Goal: Information Seeking & Learning: Learn about a topic

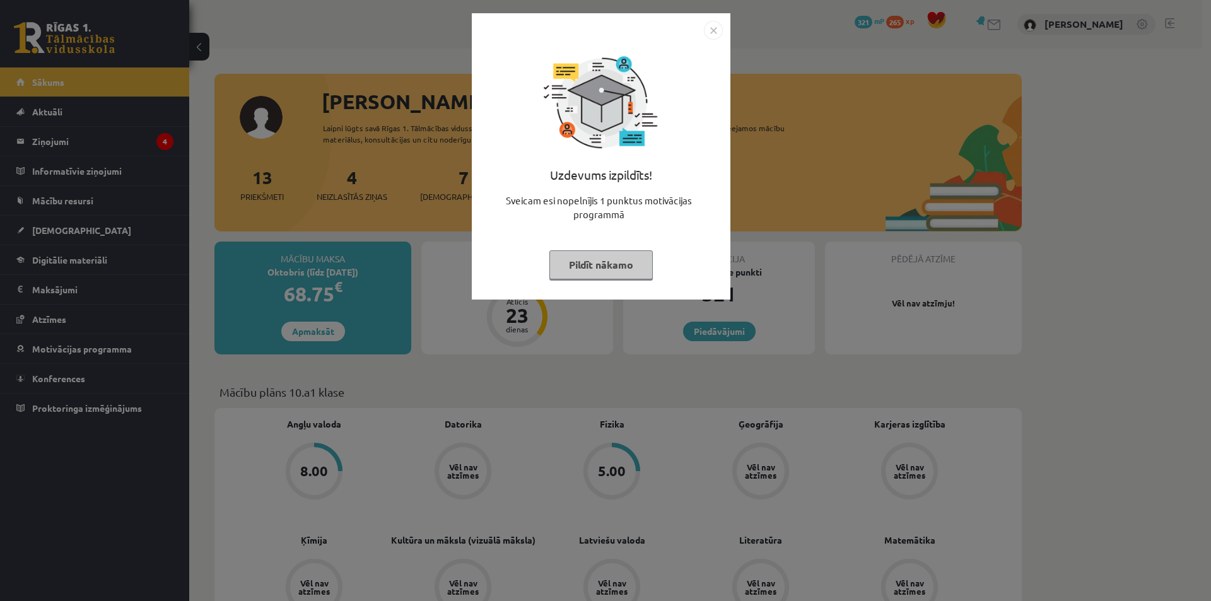
click at [718, 28] on img "Close" at bounding box center [713, 30] width 19 height 19
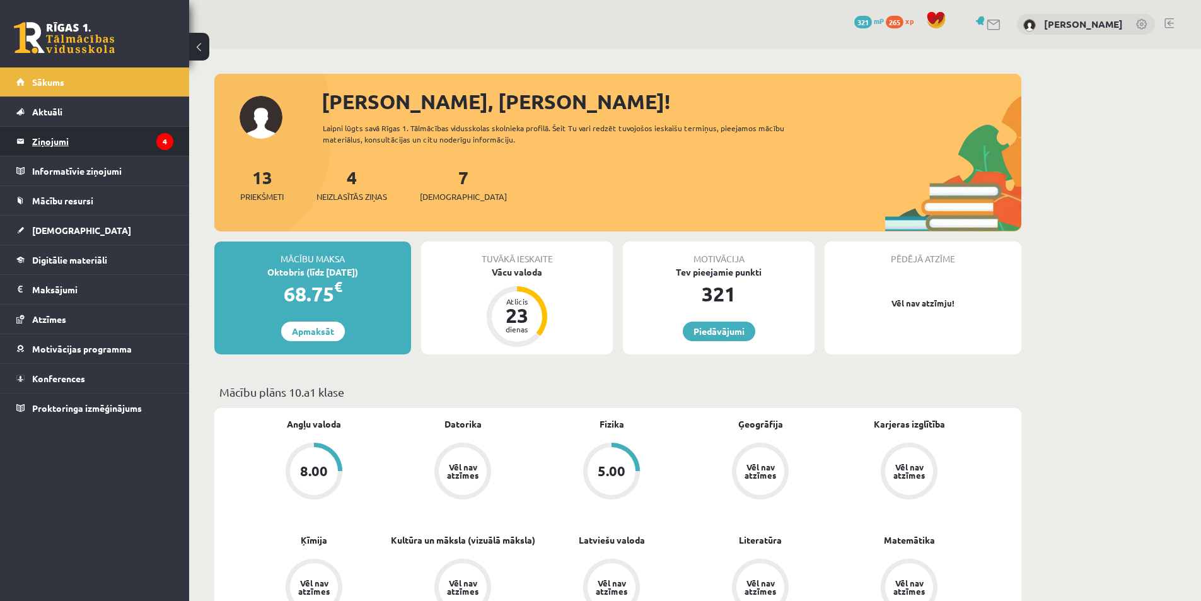
click at [79, 131] on legend "Ziņojumi 4" at bounding box center [102, 141] width 141 height 29
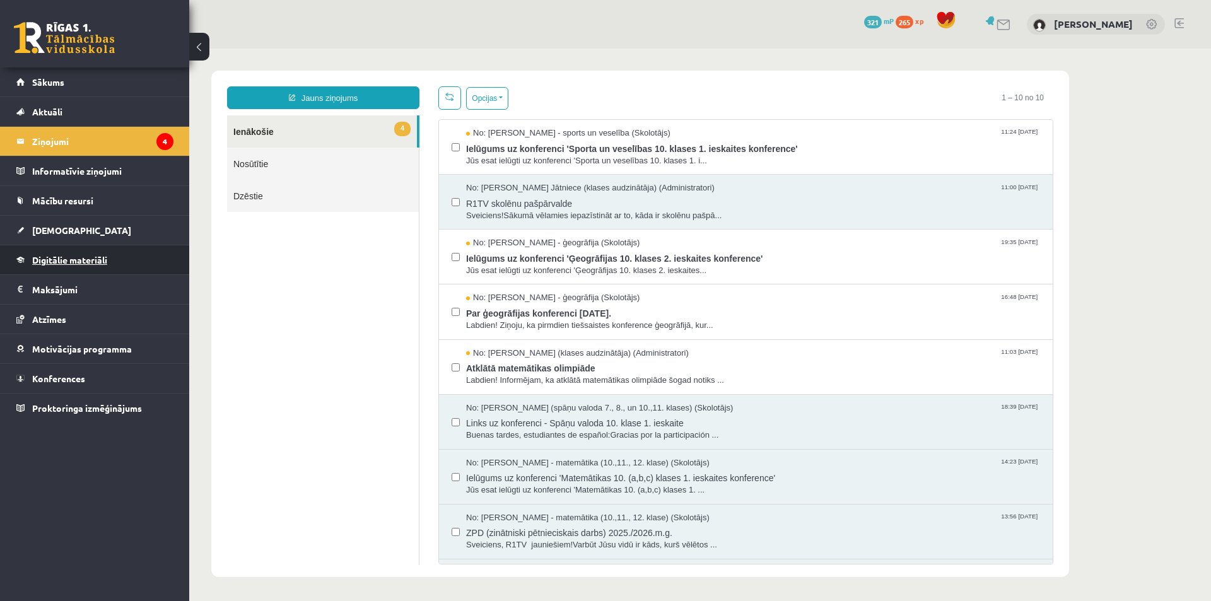
click at [71, 264] on span "Digitālie materiāli" at bounding box center [69, 259] width 75 height 11
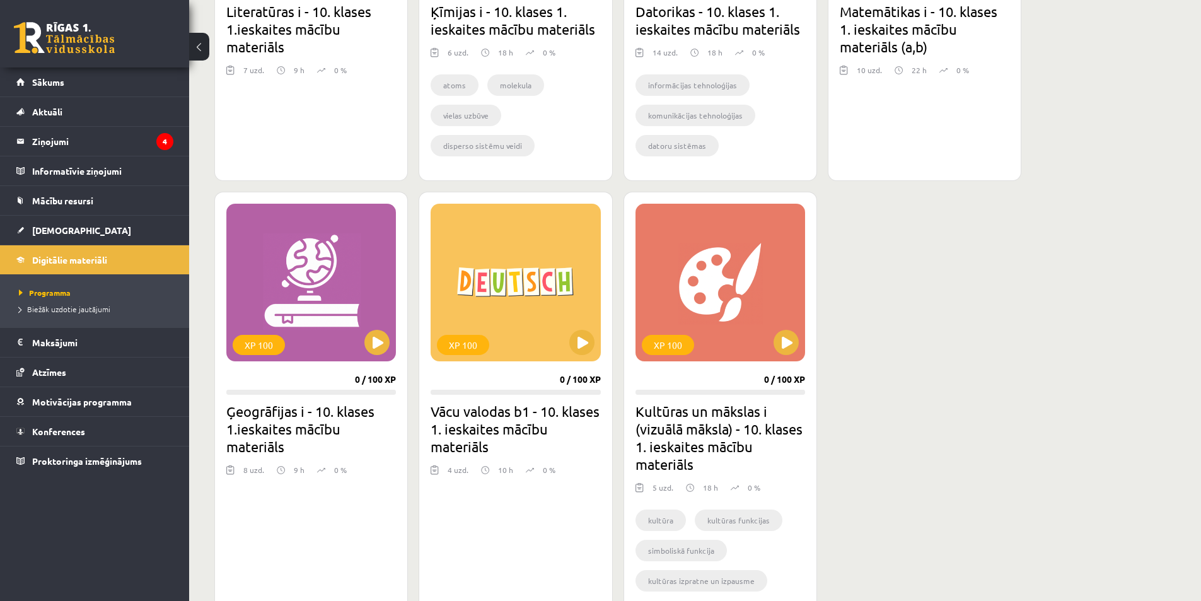
scroll to position [189, 0]
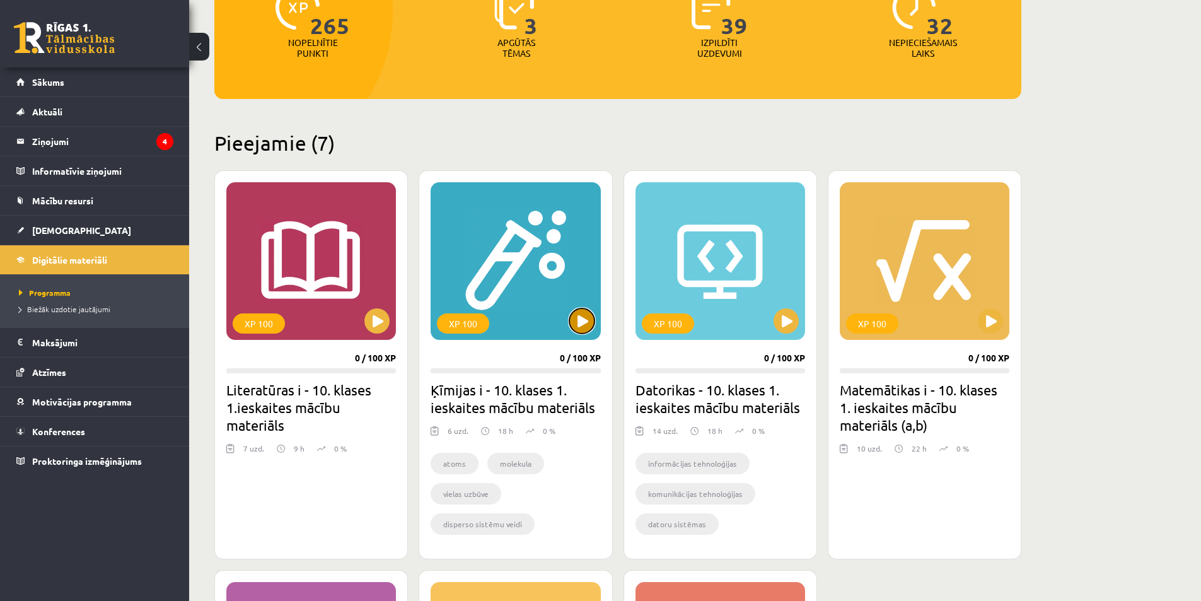
click at [588, 317] on button at bounding box center [581, 320] width 25 height 25
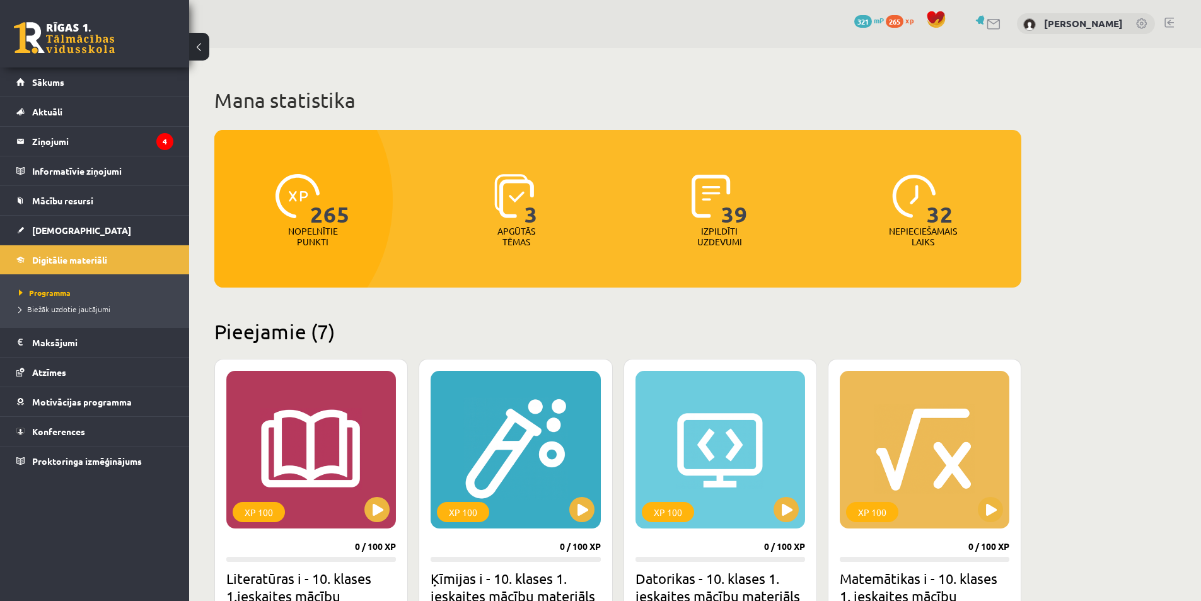
scroll to position [0, 0]
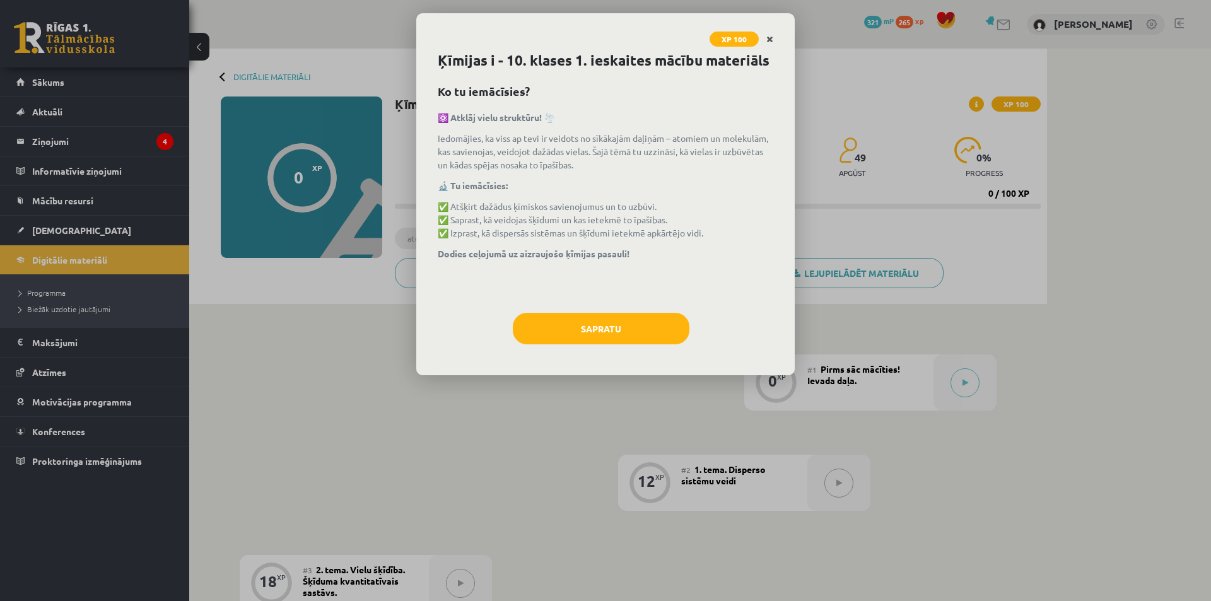
click at [762, 38] on link "Close" at bounding box center [770, 39] width 22 height 25
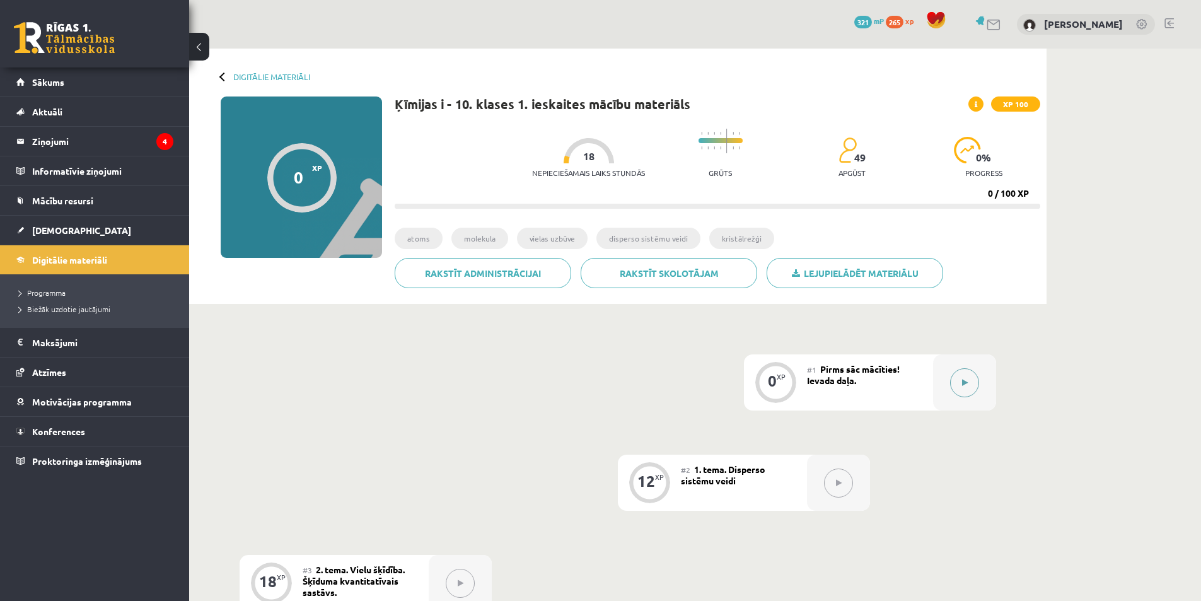
click at [972, 388] on button at bounding box center [964, 382] width 29 height 29
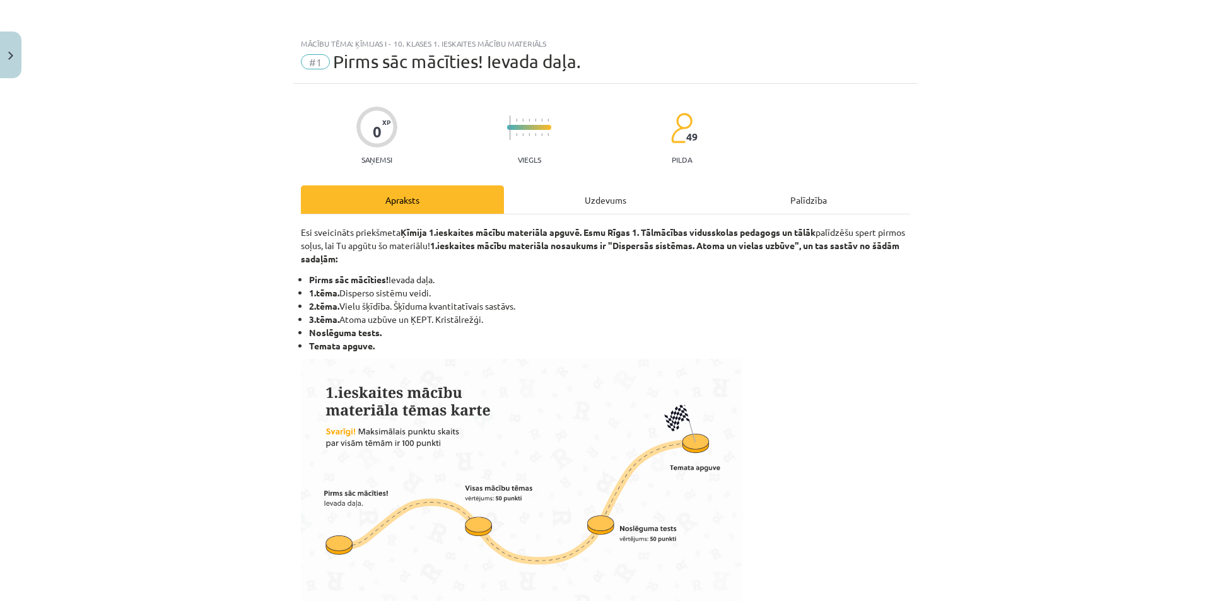
click at [594, 185] on div "Uzdevums" at bounding box center [605, 199] width 203 height 28
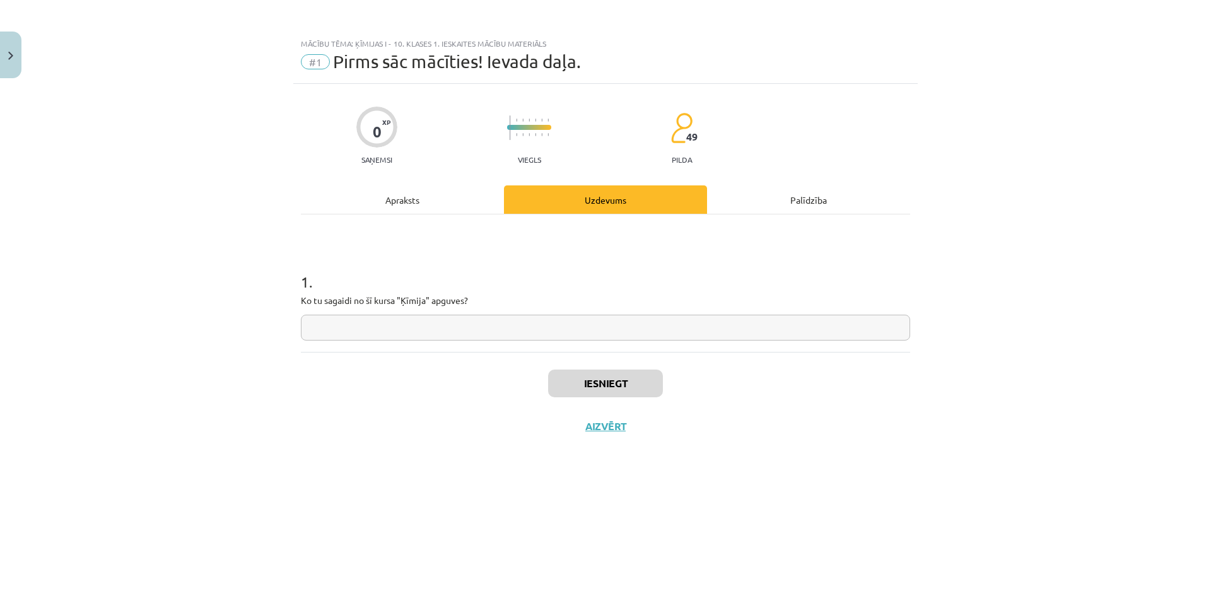
click at [552, 324] on input "text" at bounding box center [605, 328] width 609 height 26
type input "*********"
click at [639, 388] on button "Iesniegt" at bounding box center [605, 384] width 115 height 28
click at [636, 433] on button "Nākamā nodarbība" at bounding box center [606, 434] width 124 height 29
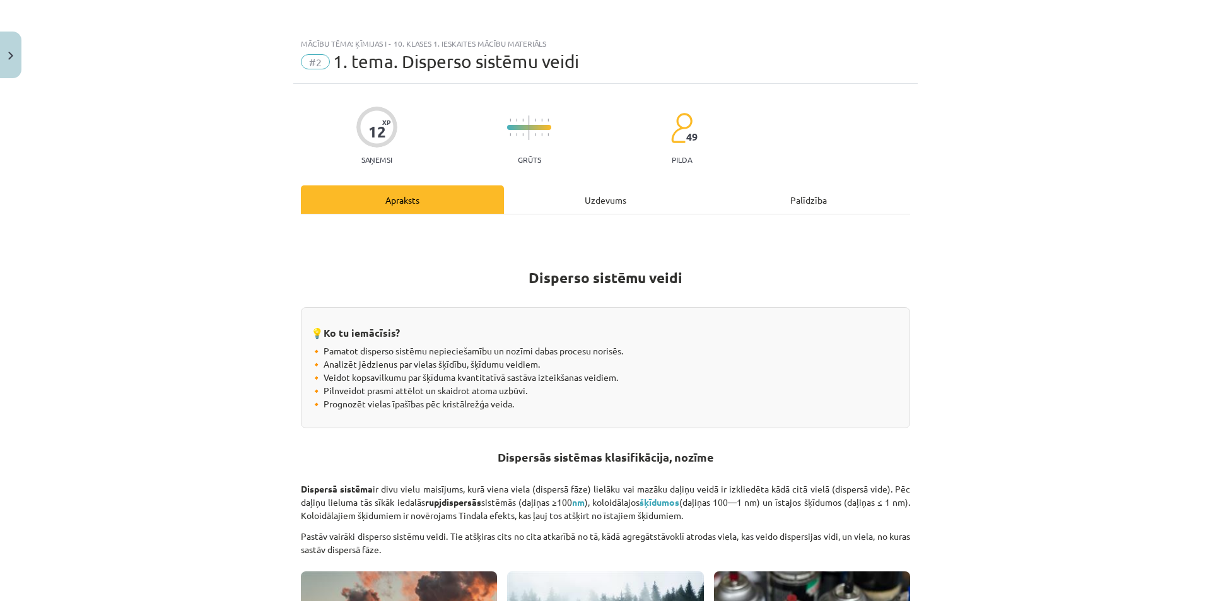
click at [578, 192] on div "Uzdevums" at bounding box center [605, 199] width 203 height 28
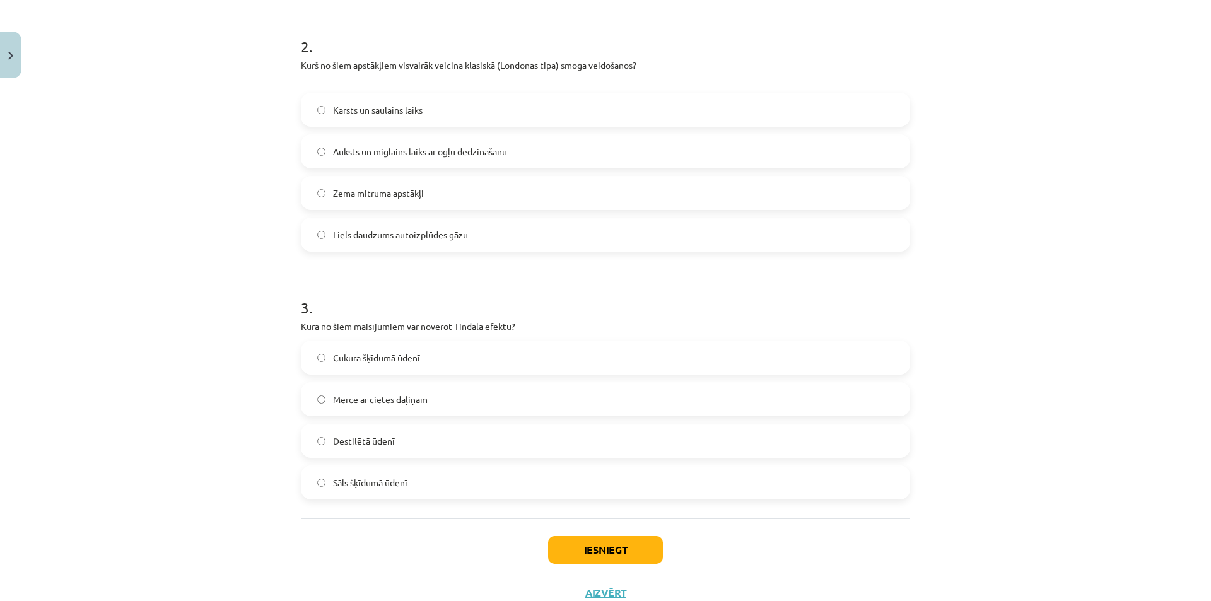
scroll to position [528, 0]
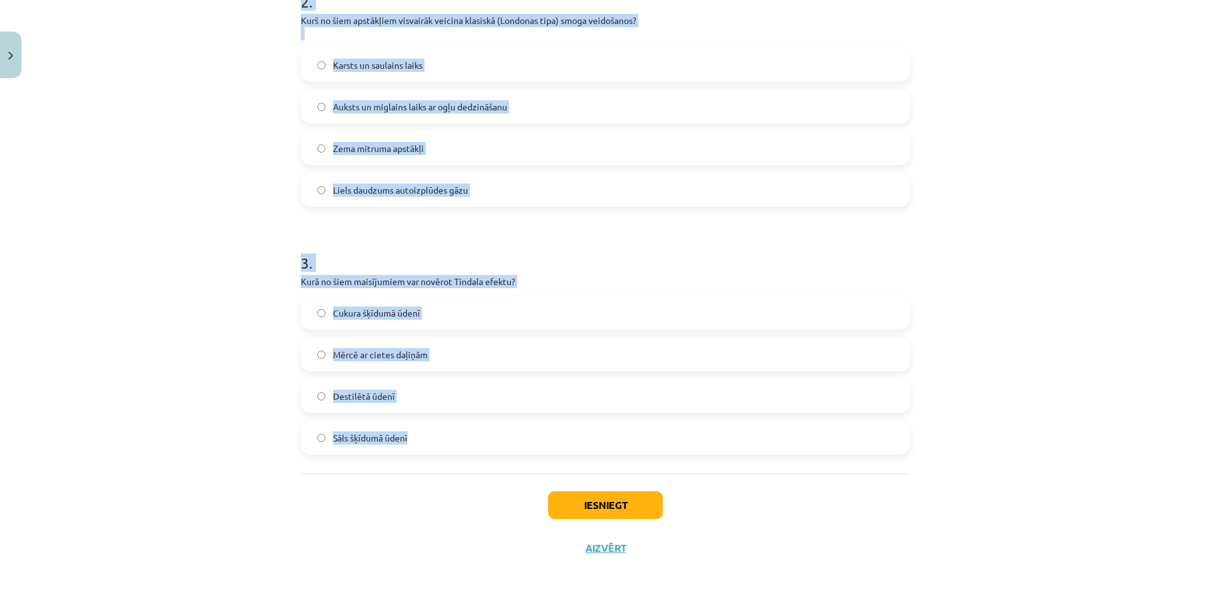
drag, startPoint x: 291, startPoint y: 248, endPoint x: 638, endPoint y: 438, distance: 394.5
click at [638, 438] on div "12 XP Saņemsi Grūts 49 pilda Apraksts Uzdevums Palīdzība 1 . Kuri šķīdumi ir īs…" at bounding box center [605, 62] width 624 height 1013
copy form "1 . Kuri šķīdumi ir īstie šķīdumi? Galda etiķis Odekolons Kaļķu piens Asinis 2 …"
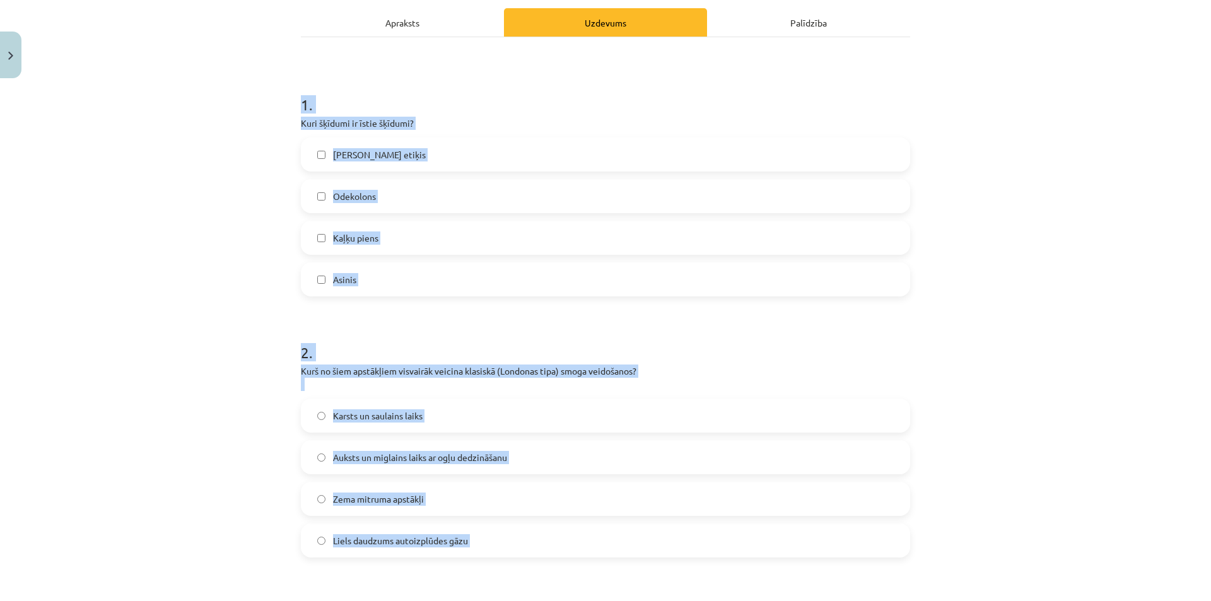
scroll to position [0, 0]
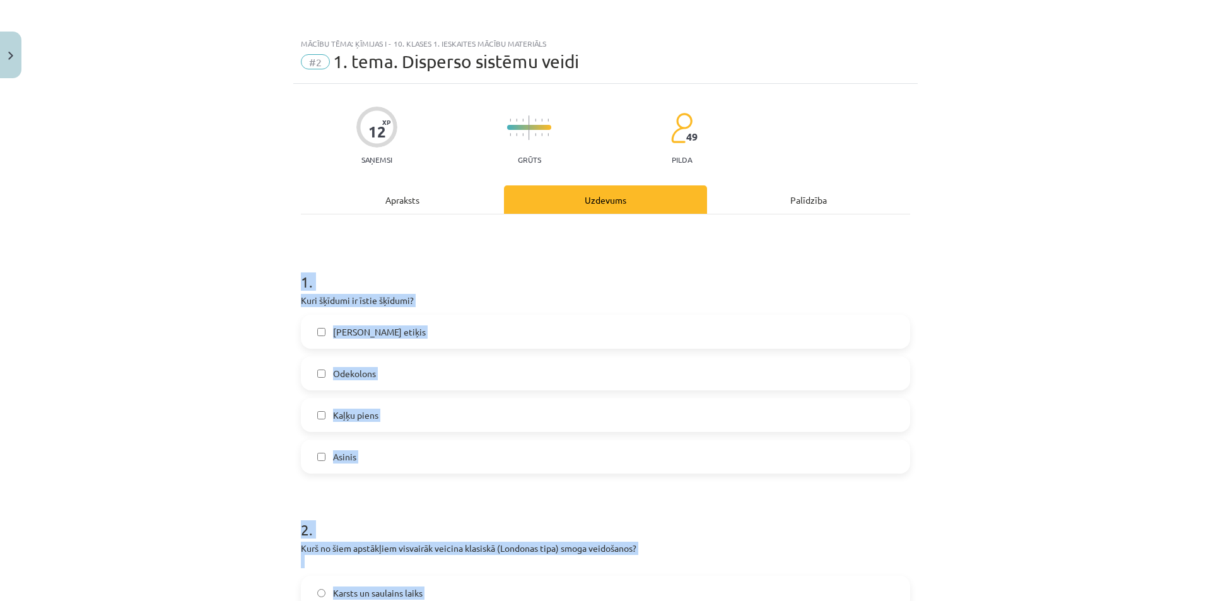
click at [260, 281] on div "Mācību tēma: Ķīmijas i - 10. klases 1. ieskaites mācību materiāls #2 1. tema. D…" at bounding box center [605, 300] width 1211 height 601
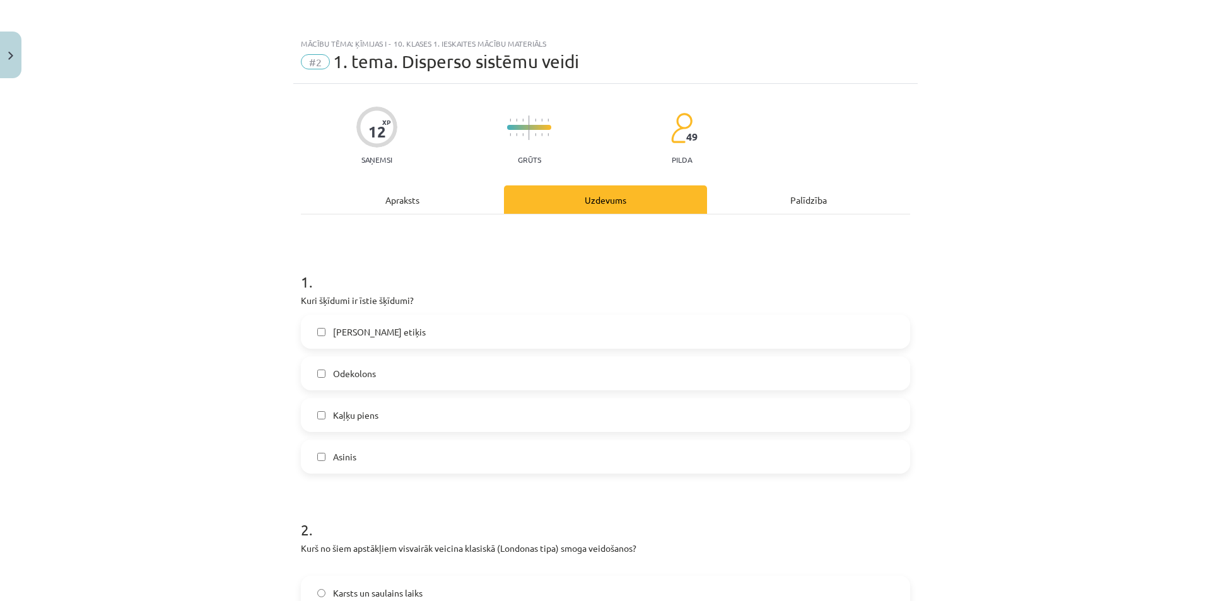
click at [333, 327] on span "[PERSON_NAME] etiķis" at bounding box center [379, 331] width 93 height 13
click at [344, 376] on span "Odekolons" at bounding box center [354, 373] width 43 height 13
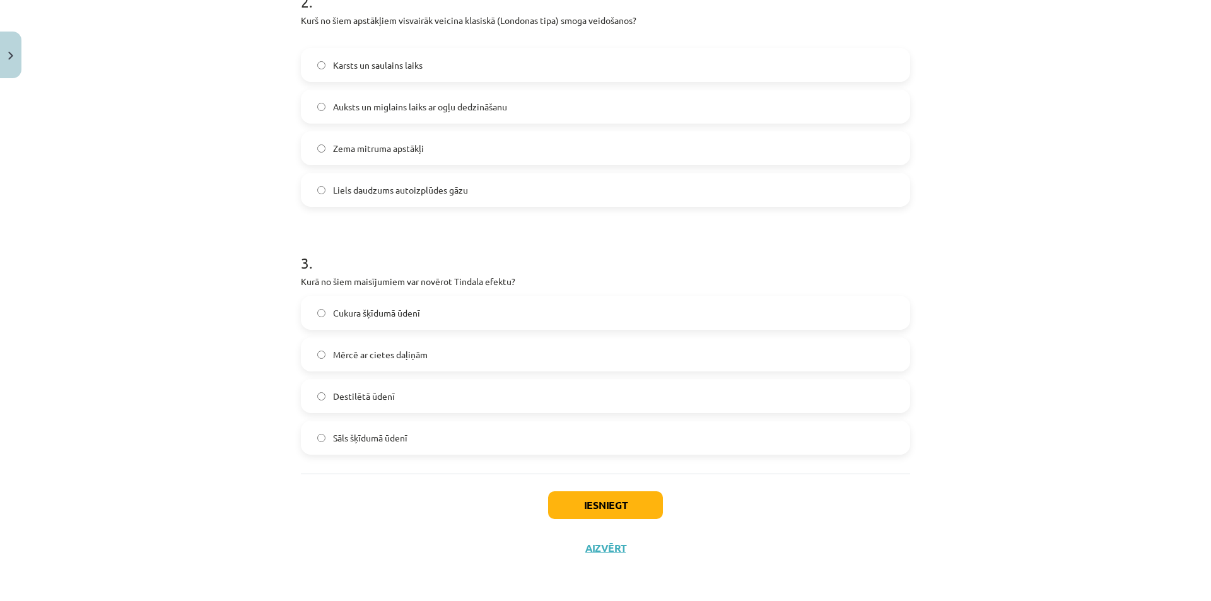
scroll to position [149, 0]
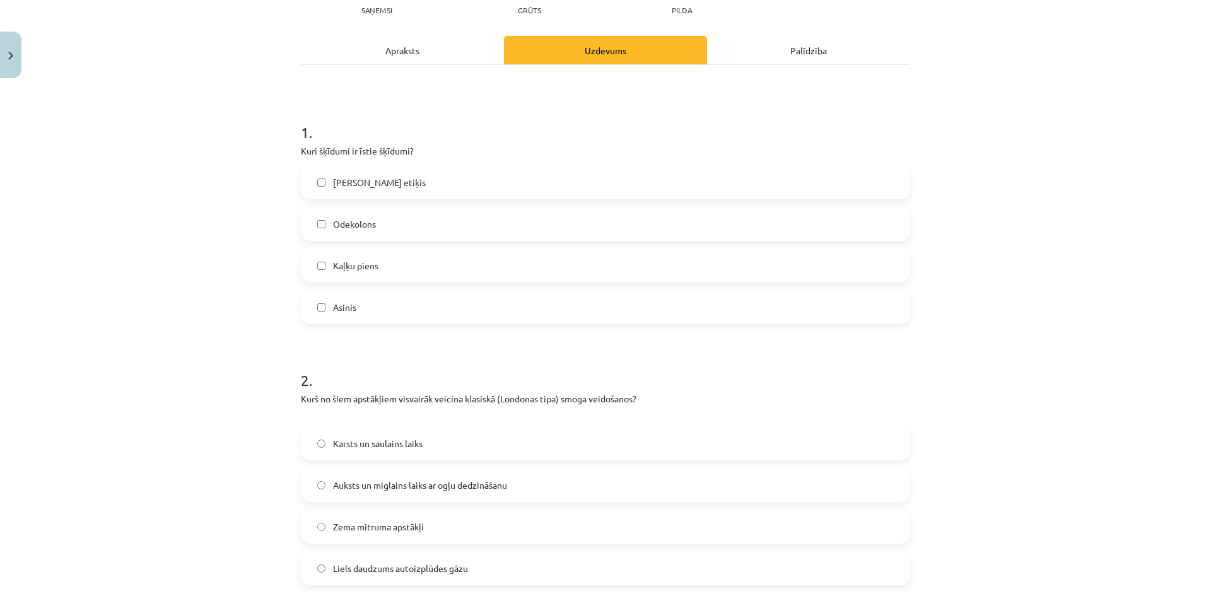
click at [437, 491] on span "Auksts un miglains laiks ar ogļu dedzināšanu" at bounding box center [420, 485] width 174 height 13
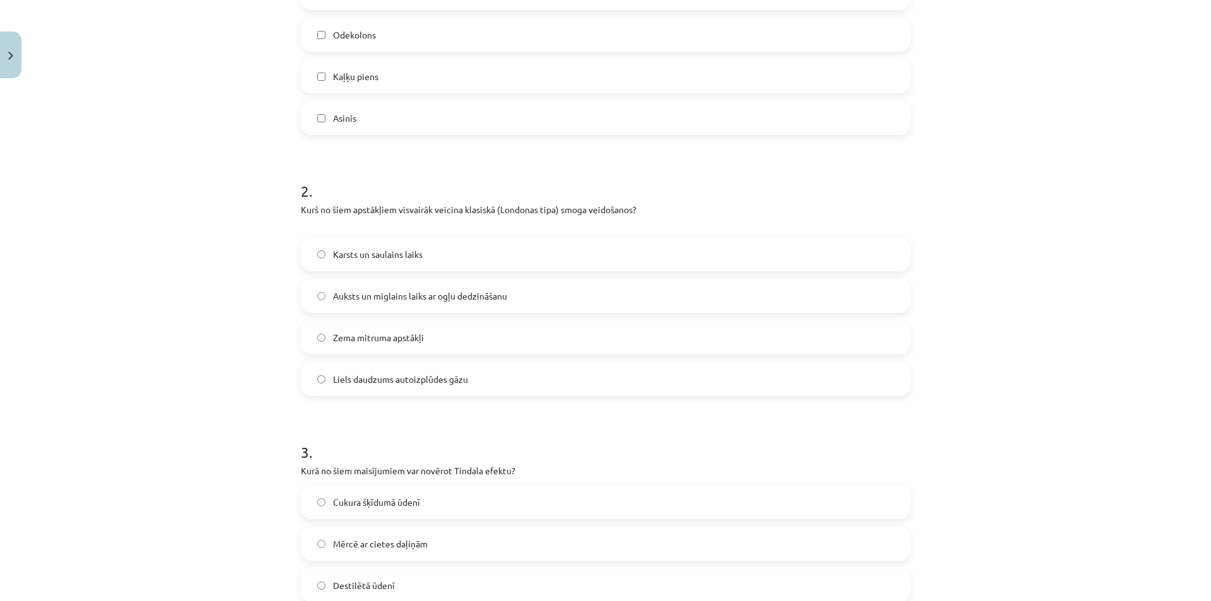
scroll to position [528, 0]
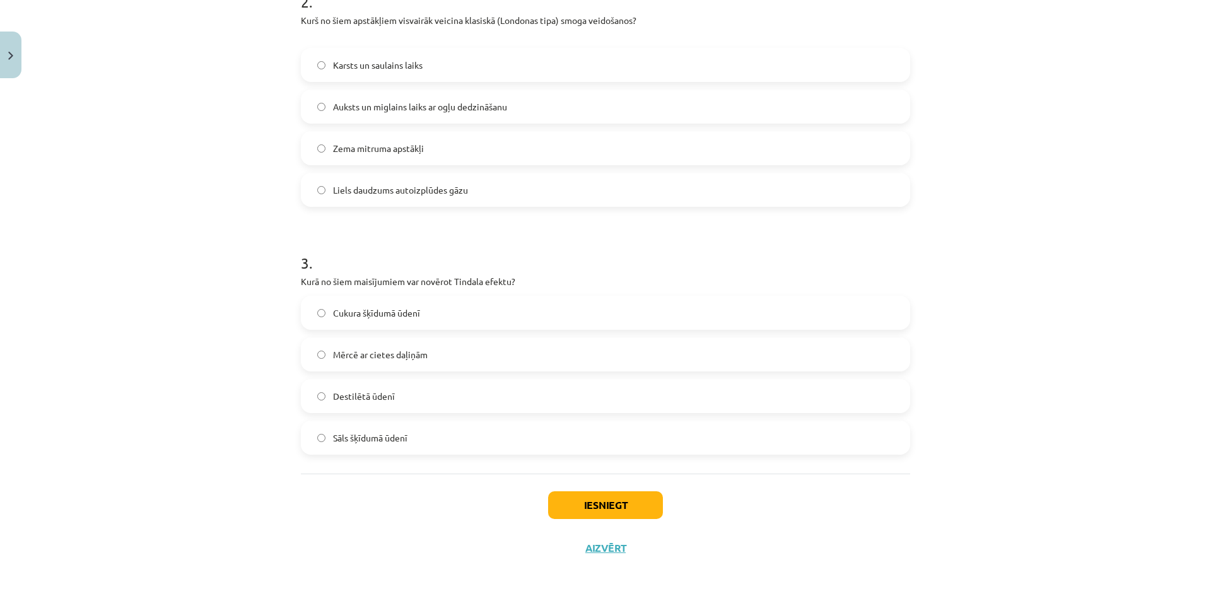
click at [391, 349] on span "Mērcē ar cietes daļiņām" at bounding box center [380, 354] width 95 height 13
click at [610, 519] on div "Iesniegt Aizvērt" at bounding box center [605, 518] width 609 height 88
click at [612, 518] on button "Iesniegt" at bounding box center [605, 505] width 115 height 28
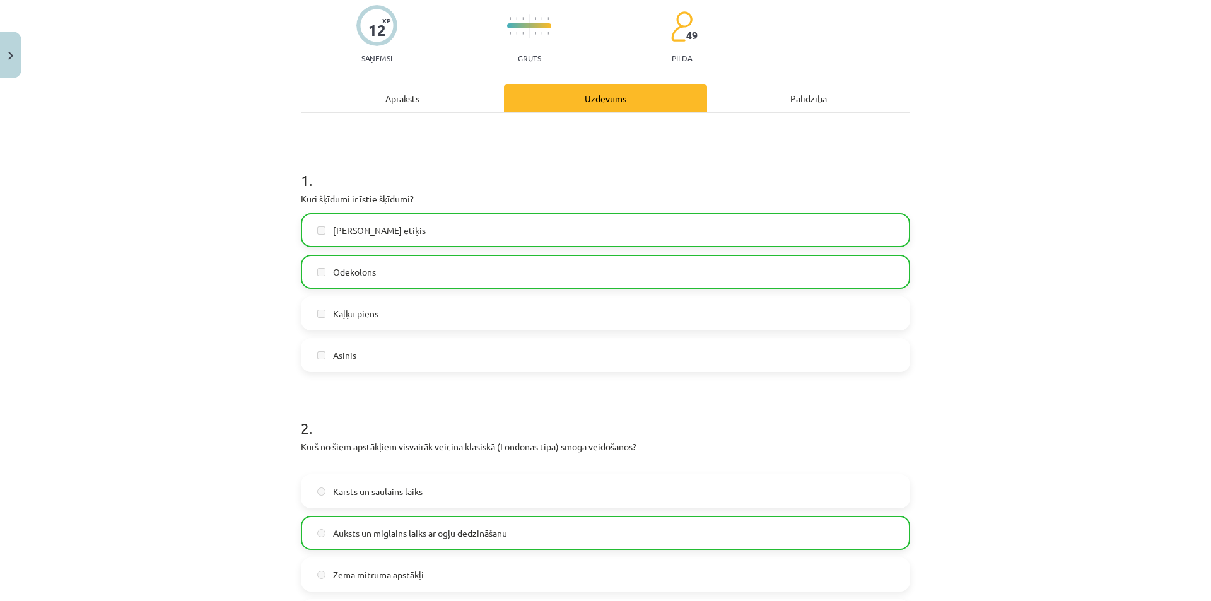
scroll to position [0, 0]
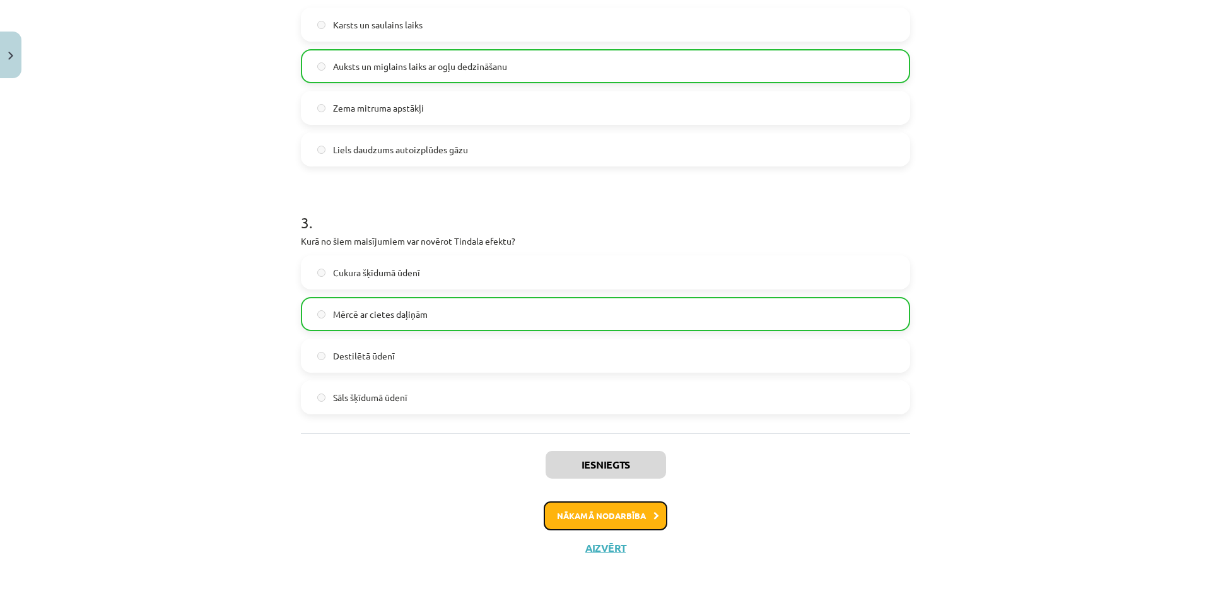
click at [590, 506] on button "Nākamā nodarbība" at bounding box center [606, 515] width 124 height 29
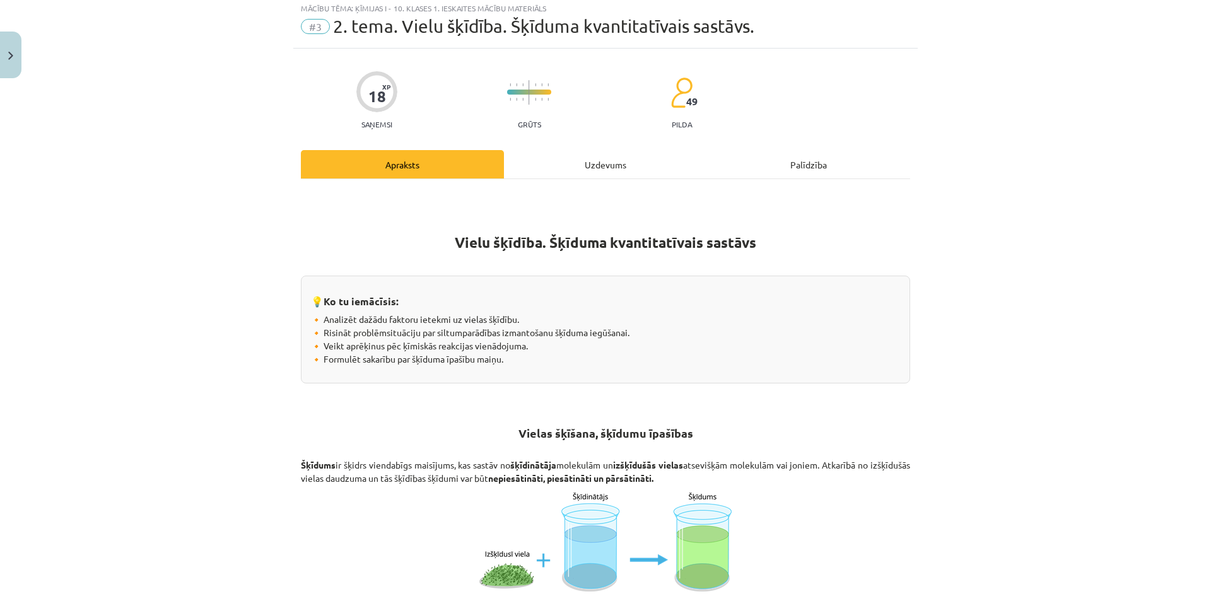
scroll to position [32, 0]
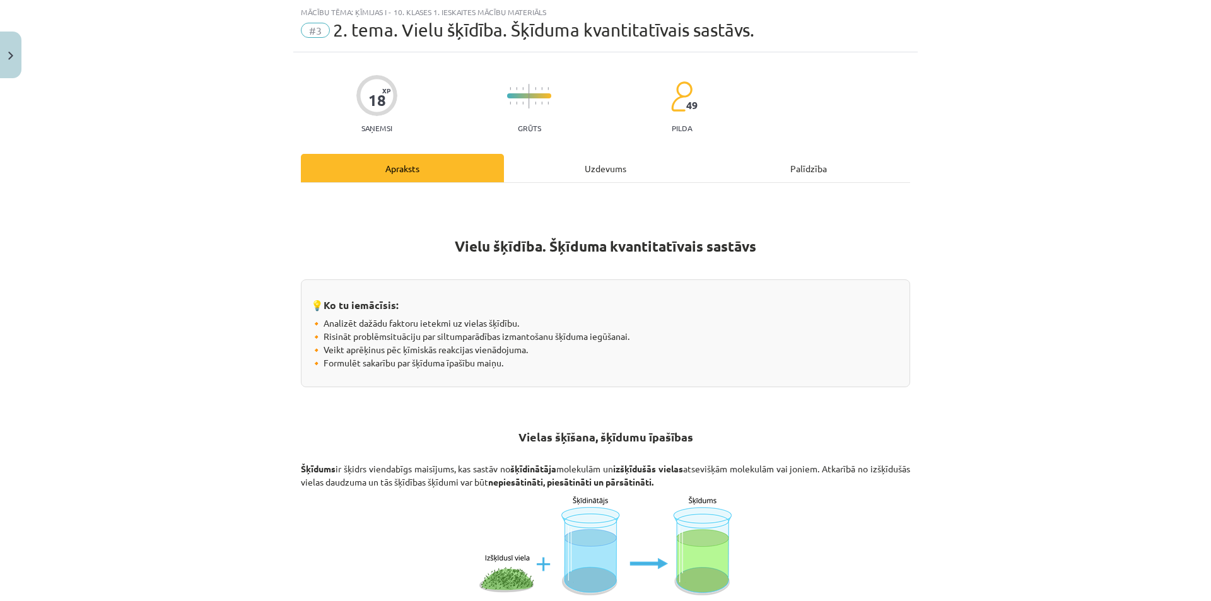
click at [603, 170] on div "Uzdevums" at bounding box center [605, 168] width 203 height 28
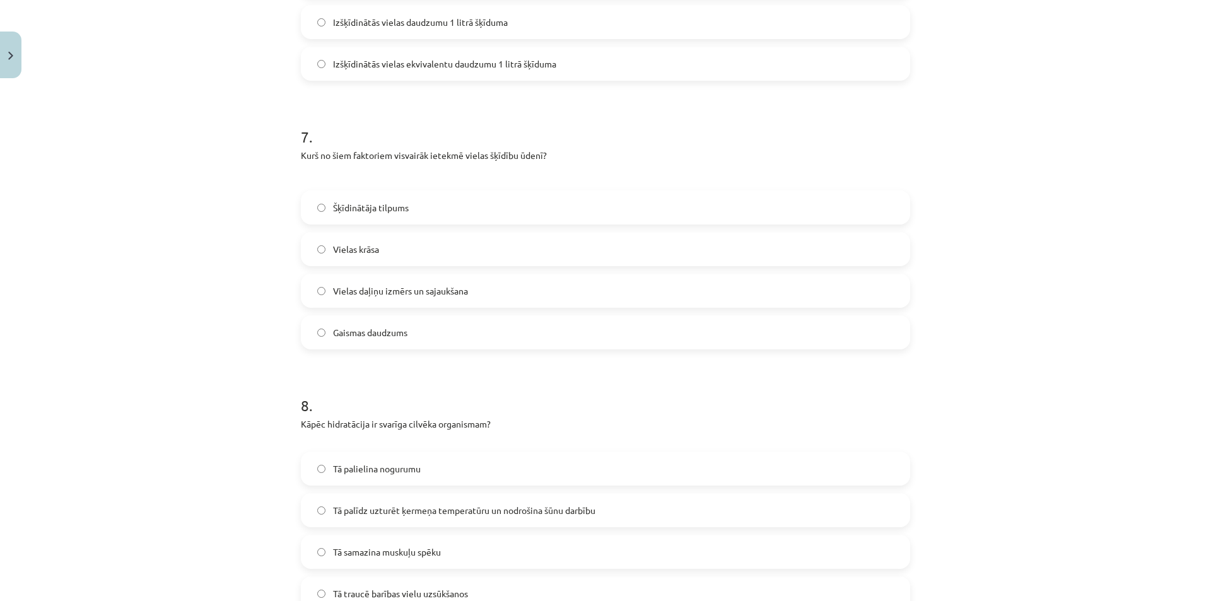
scroll to position [1822, 0]
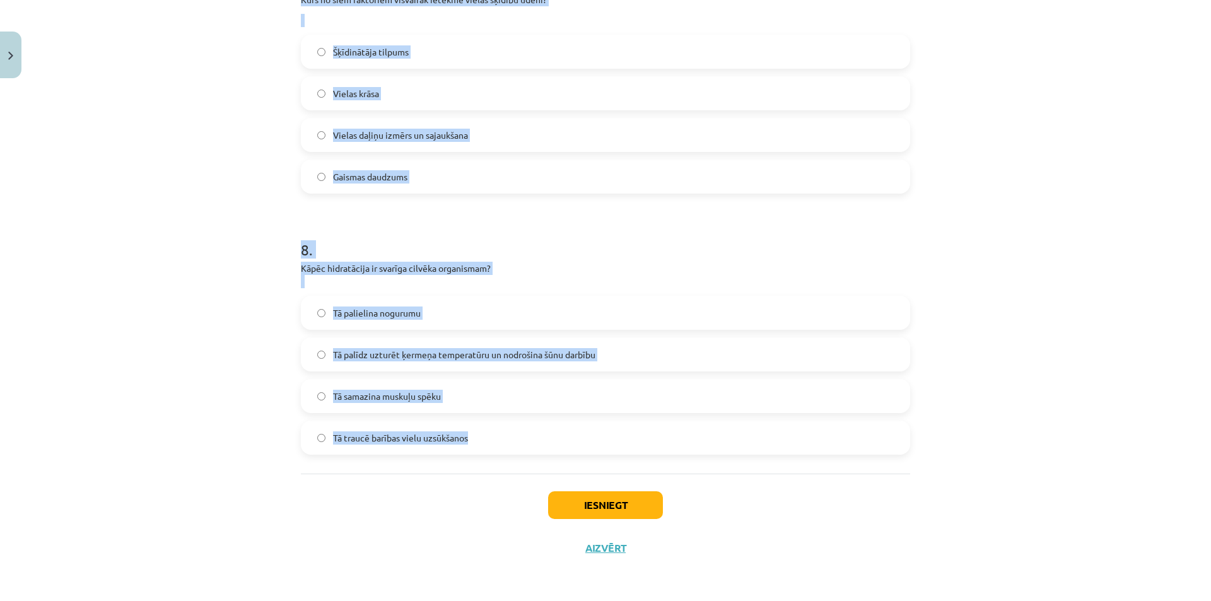
drag, startPoint x: 290, startPoint y: 250, endPoint x: 554, endPoint y: 446, distance: 329.1
copy form "8 . Lor ip dolorsi ametcon? Adipiscin elits doeiusm temp in utlabor Etdoloremag…"
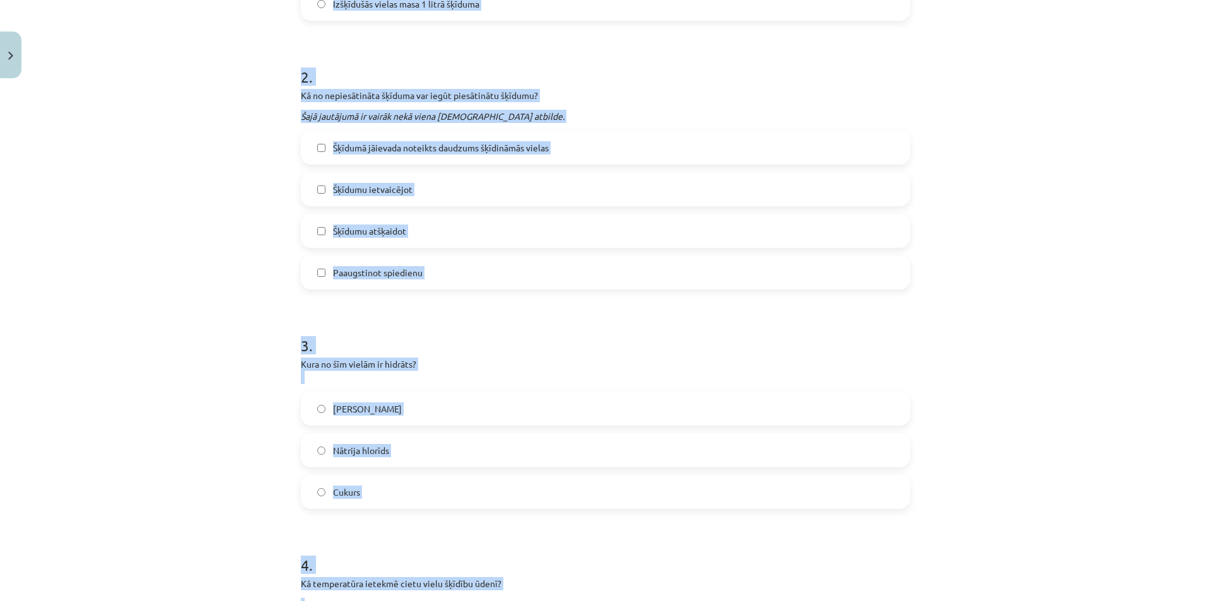
scroll to position [308, 0]
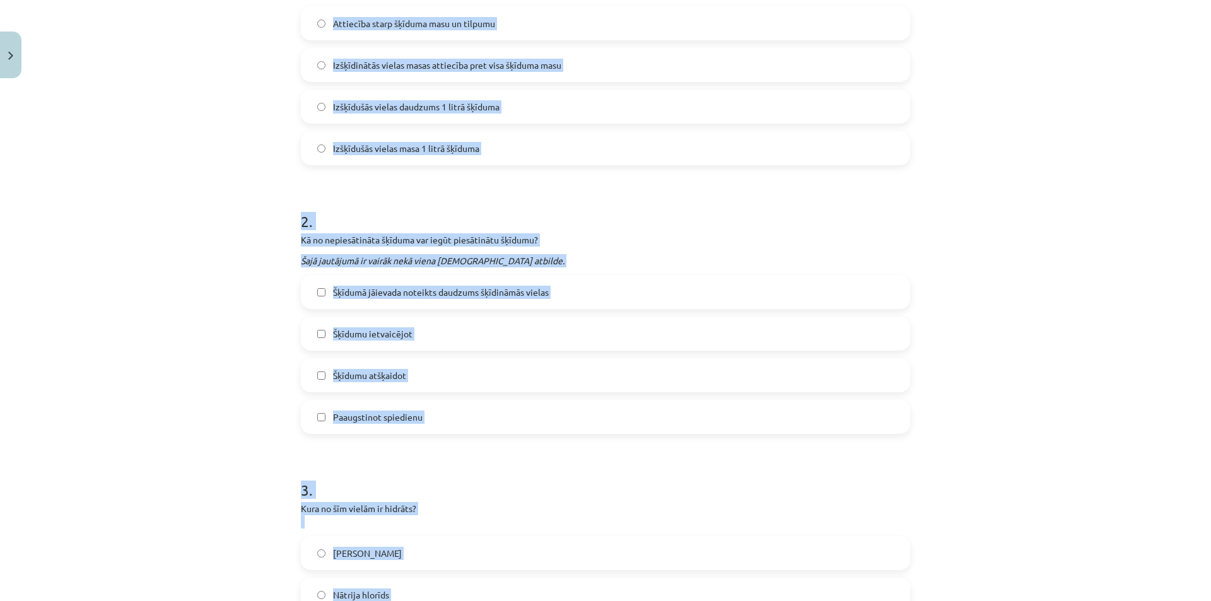
click at [199, 213] on div "Mācību tēma: Ķīmijas i - 10. klases 1. ieskaites mācību materiāls #3 2. tema. V…" at bounding box center [605, 300] width 1211 height 601
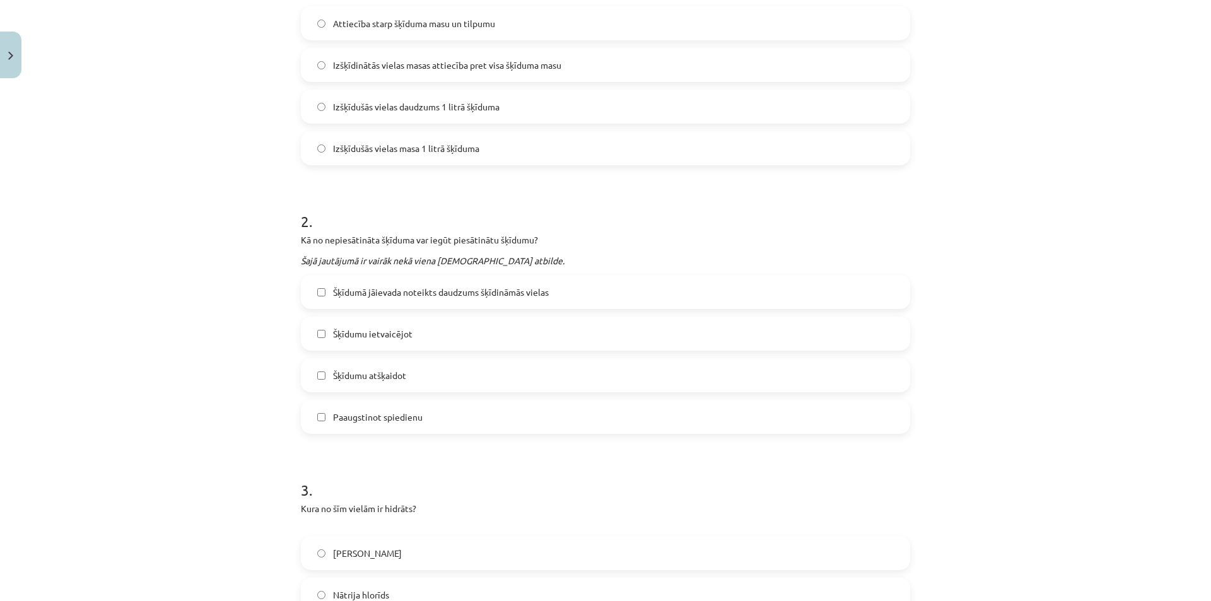
scroll to position [0, 0]
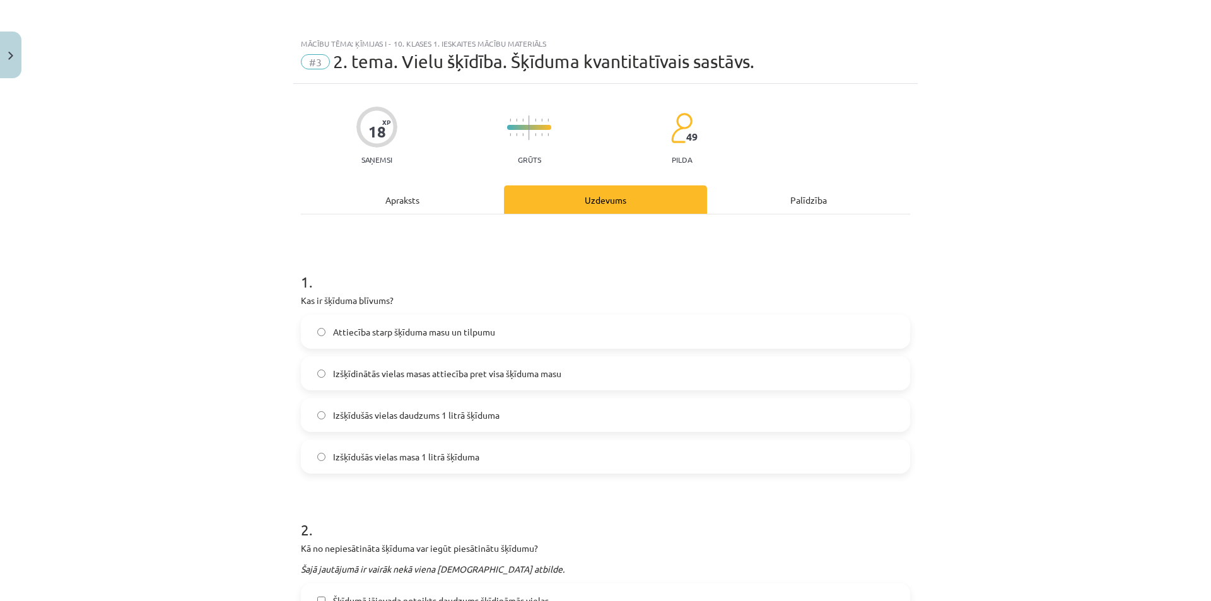
click at [522, 335] on label "Attiecība starp šķīduma masu un tilpumu" at bounding box center [605, 332] width 607 height 32
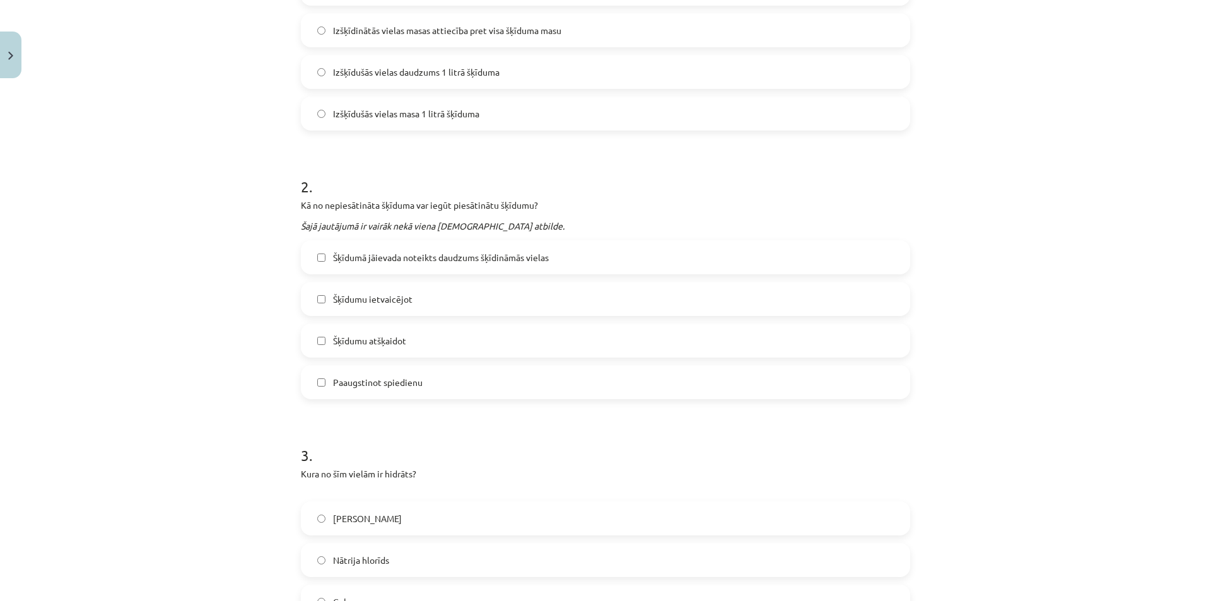
scroll to position [378, 0]
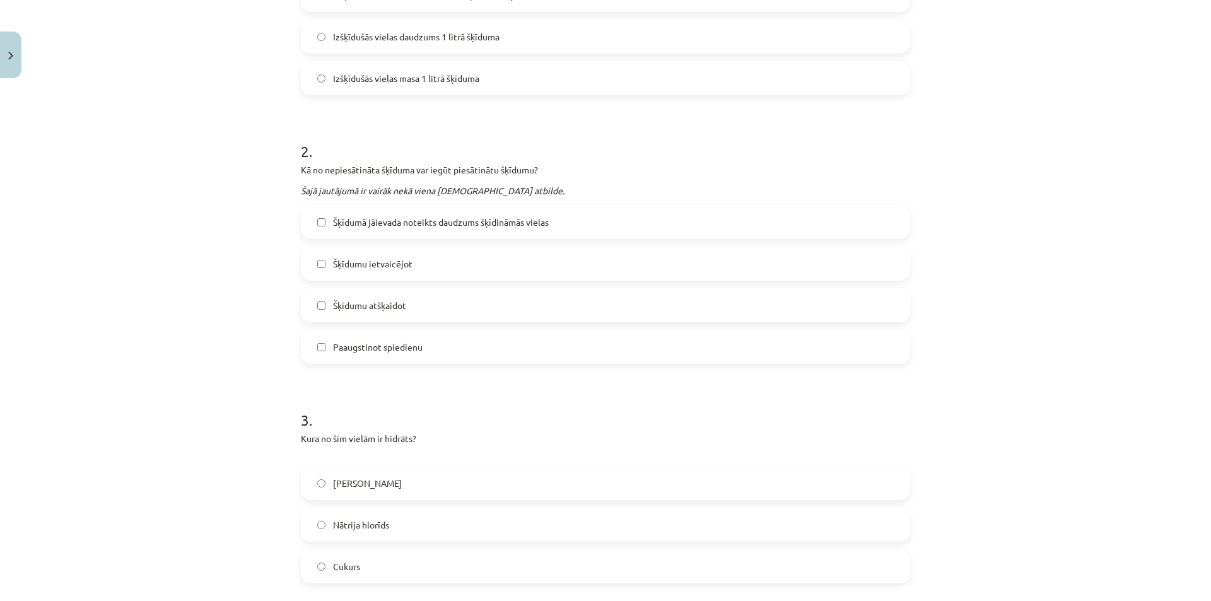
click at [506, 212] on label "Šķīdumā jāievada noteikts daudzums šķīdināmās vielas" at bounding box center [605, 222] width 607 height 32
click at [410, 271] on label "Šķīdumu ietvaicējot" at bounding box center [605, 264] width 607 height 32
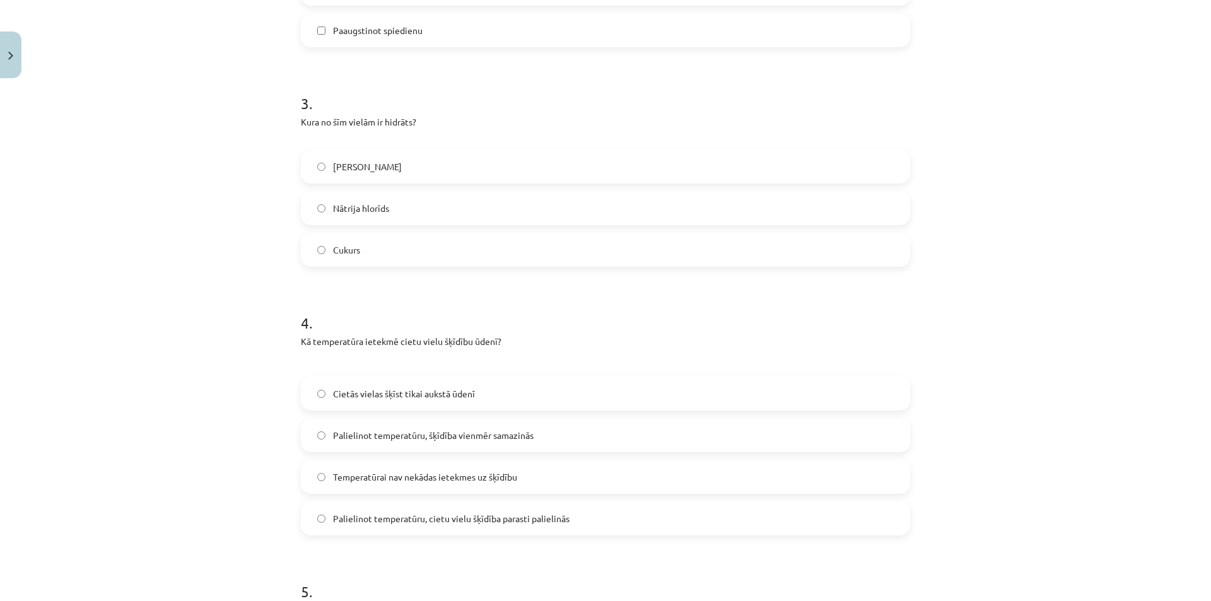
scroll to position [757, 0]
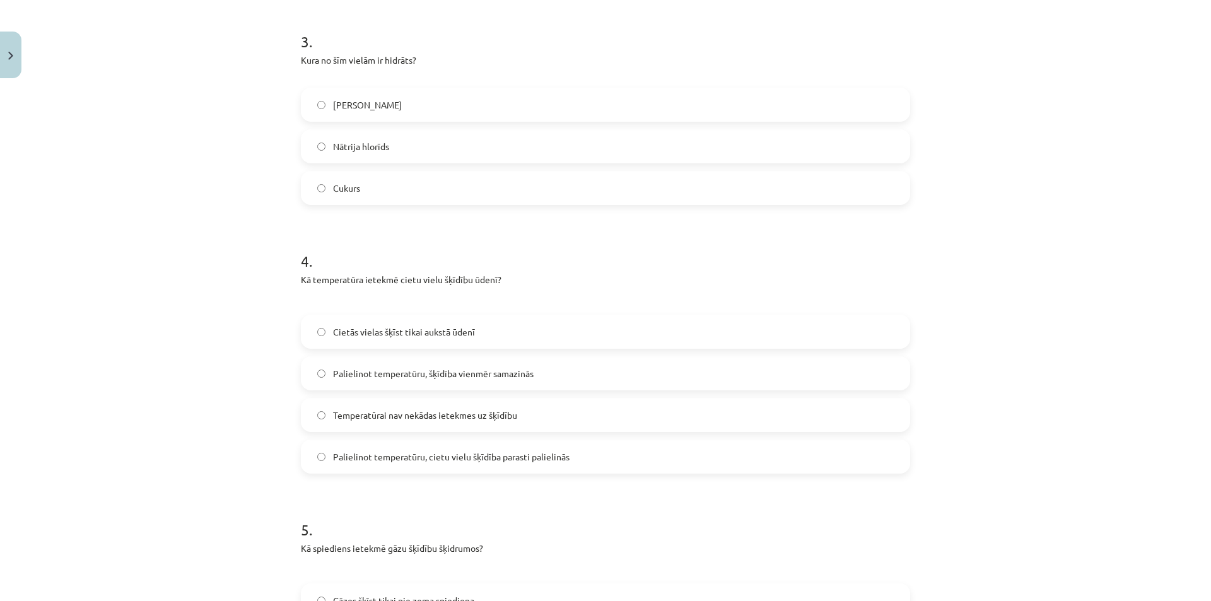
drag, startPoint x: 363, startPoint y: 175, endPoint x: 365, endPoint y: 188, distance: 13.3
click at [364, 181] on label "Cukurs" at bounding box center [605, 188] width 607 height 32
click at [458, 448] on label "Palielinot temperatūru, cietu vielu šķīdība parasti palielinās" at bounding box center [605, 457] width 607 height 32
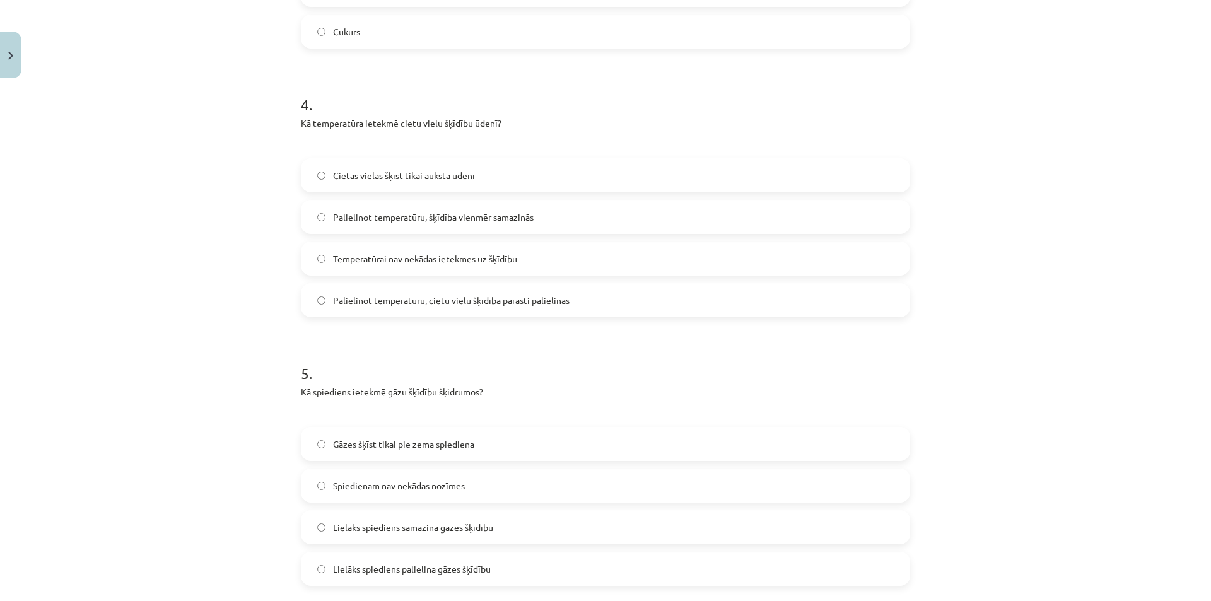
scroll to position [946, 0]
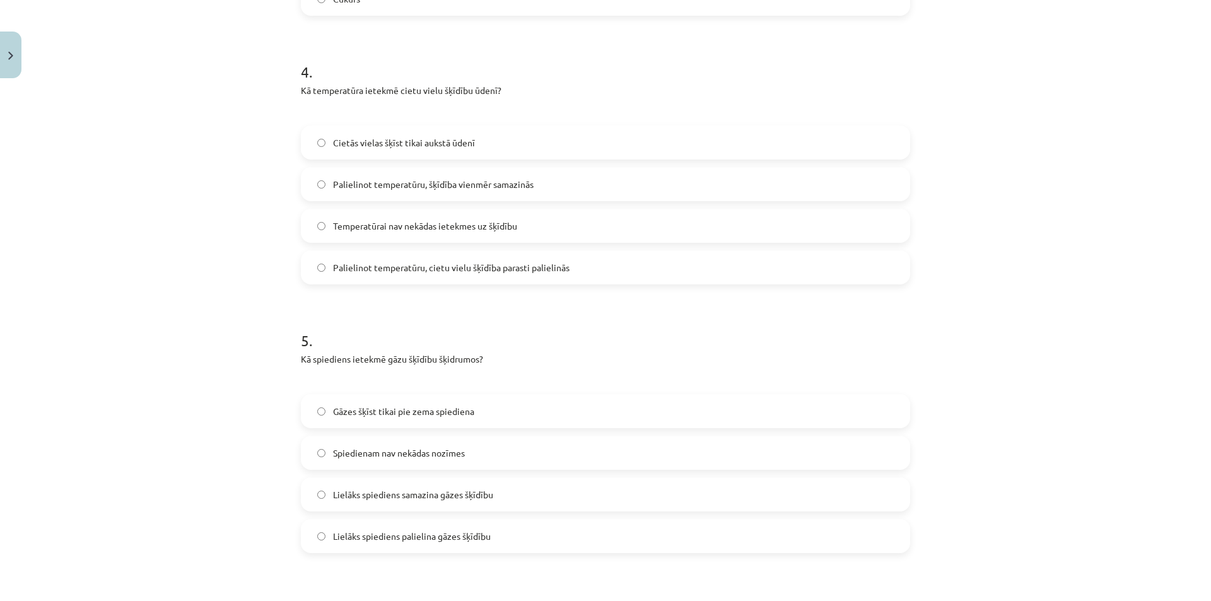
click at [478, 500] on span "Lielāks spiediens samazina gāzes šķīdību" at bounding box center [413, 494] width 160 height 13
click at [339, 526] on label "Lielāks spiediens palielina gāzes šķīdību" at bounding box center [605, 536] width 607 height 32
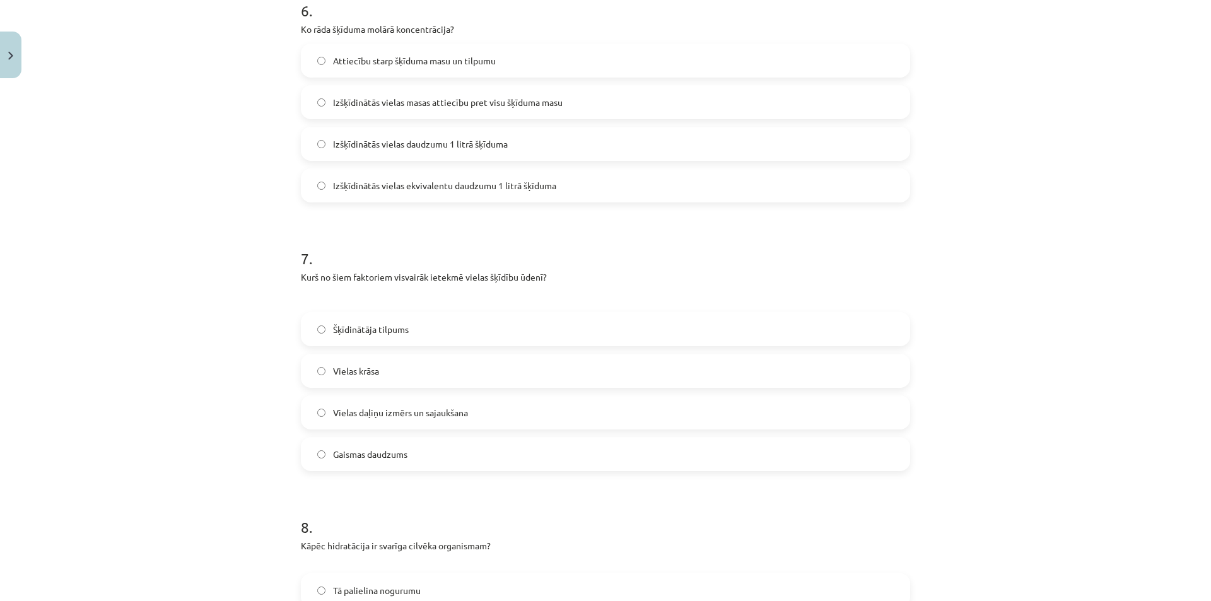
scroll to position [1444, 0]
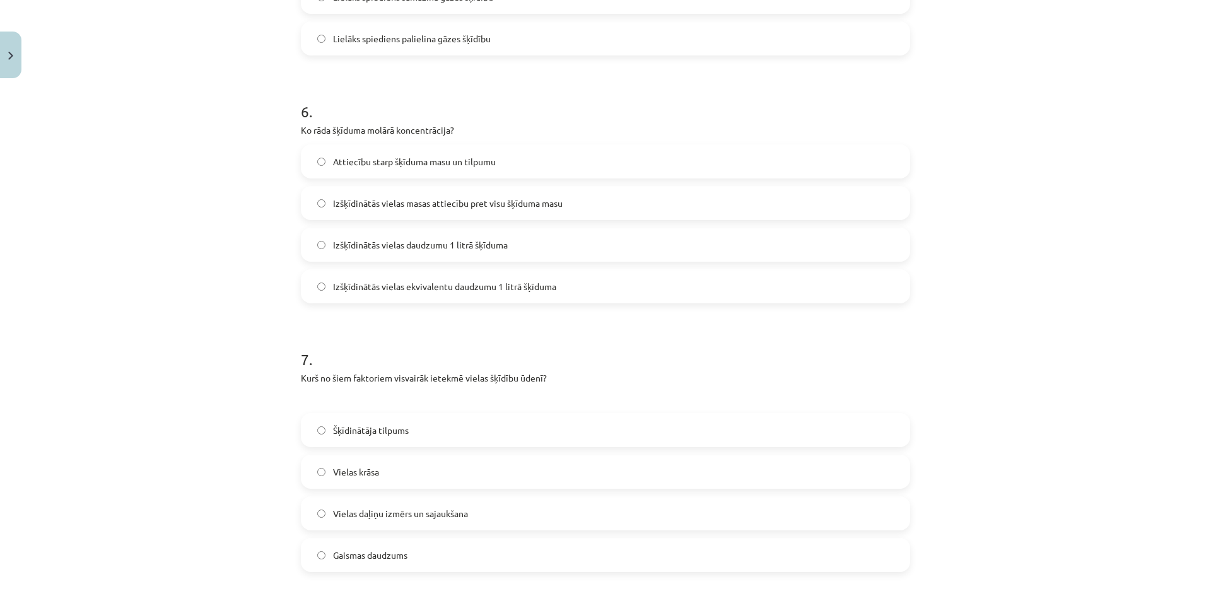
click at [445, 252] on label "Izšķīdinātās vielas daudzumu 1 litrā šķīduma" at bounding box center [605, 245] width 607 height 32
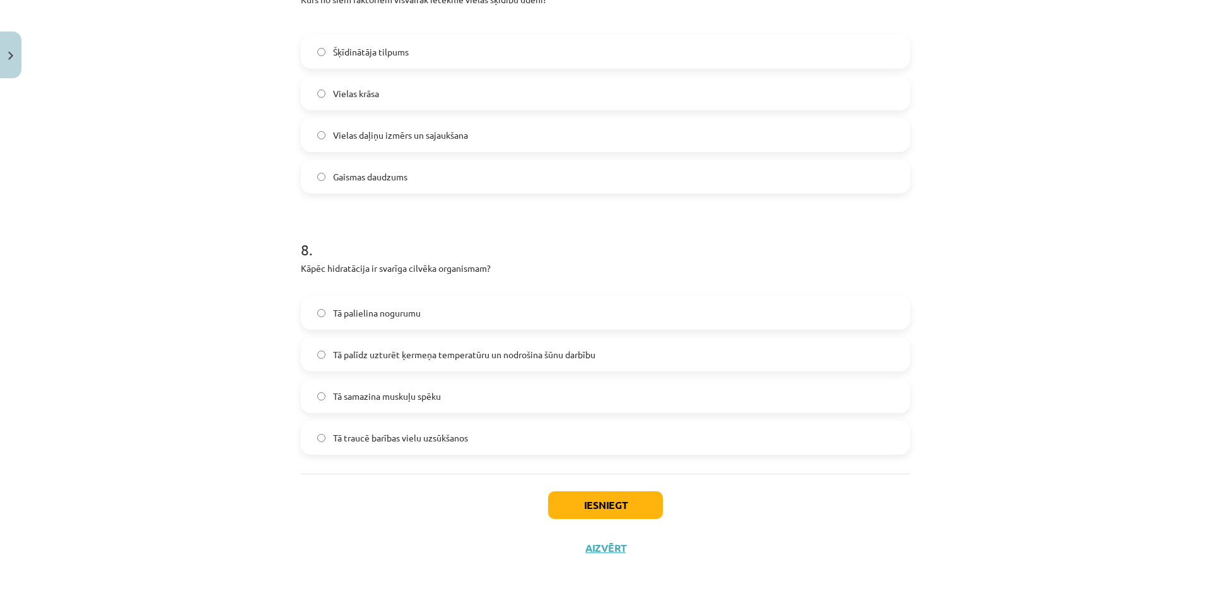
scroll to position [1633, 0]
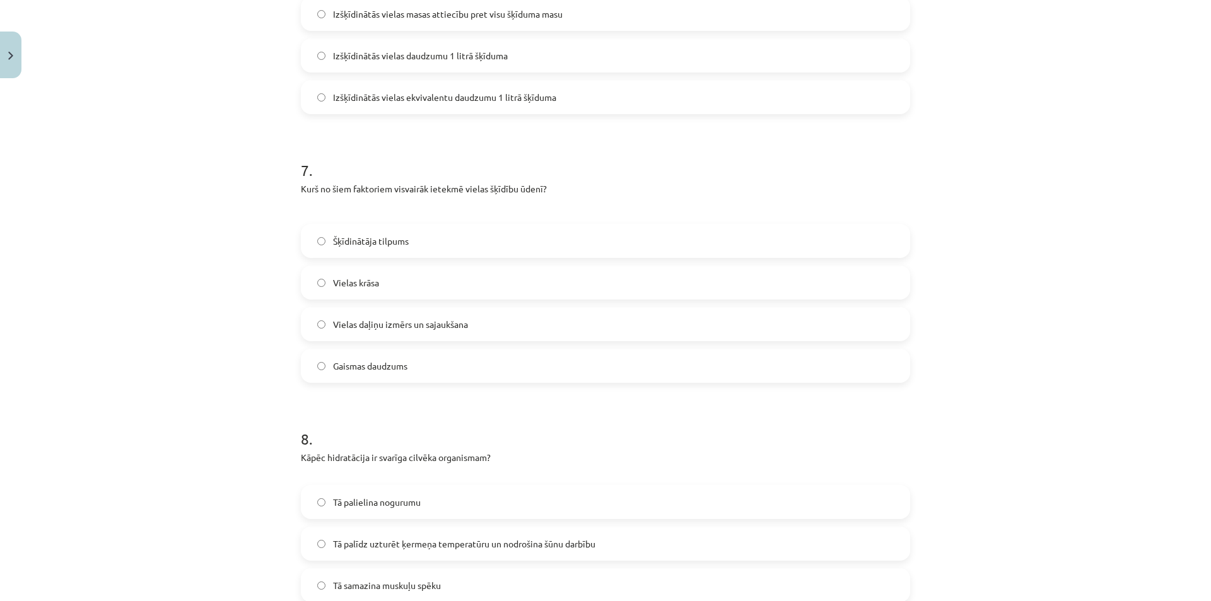
click at [463, 330] on span "Vielas daļiņu izmērs un sajaukšana" at bounding box center [400, 324] width 135 height 13
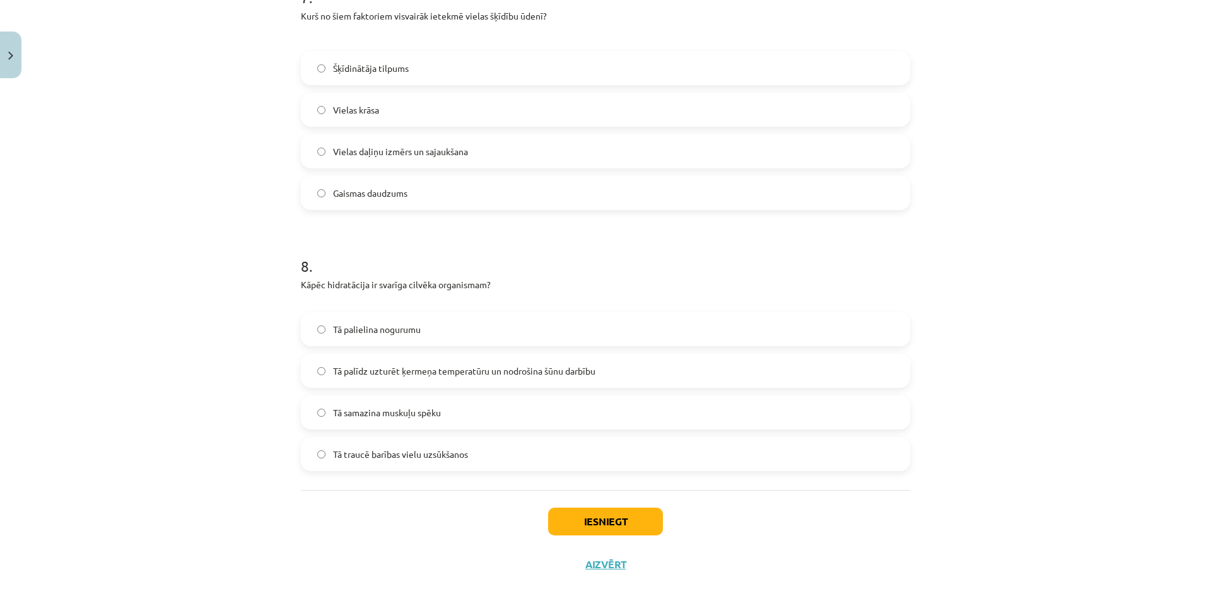
scroll to position [1822, 0]
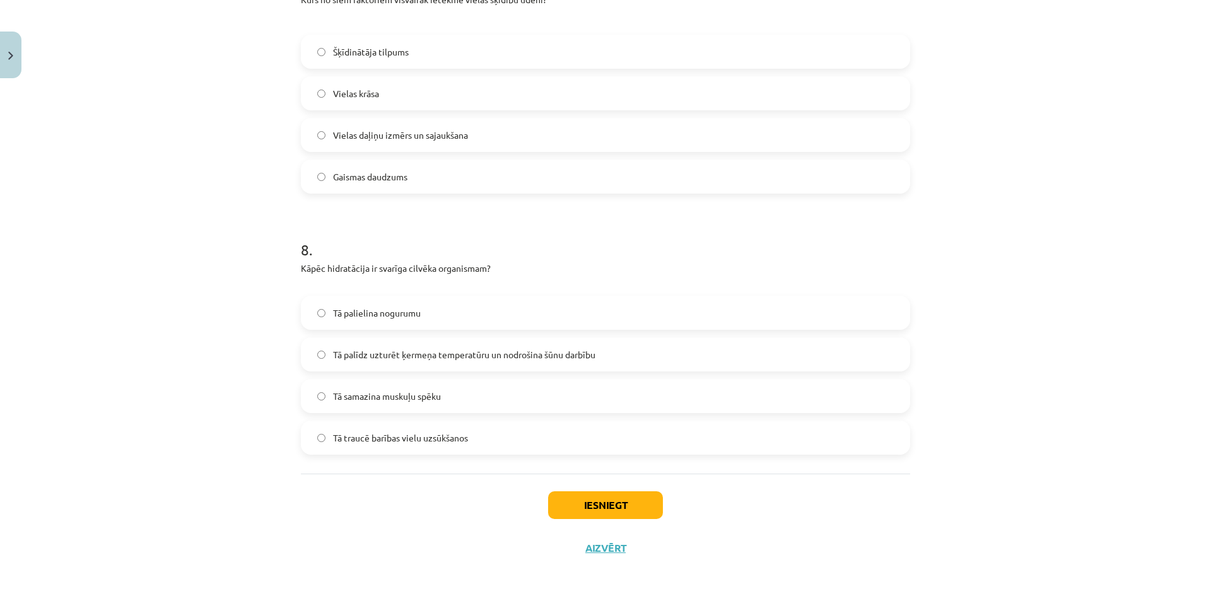
click at [412, 354] on span "Tā palīdz uzturēt ķermeņa temperatūru un nodrošina šūnu darbību" at bounding box center [464, 354] width 262 height 13
click at [593, 496] on button "Iesniegt" at bounding box center [605, 505] width 115 height 28
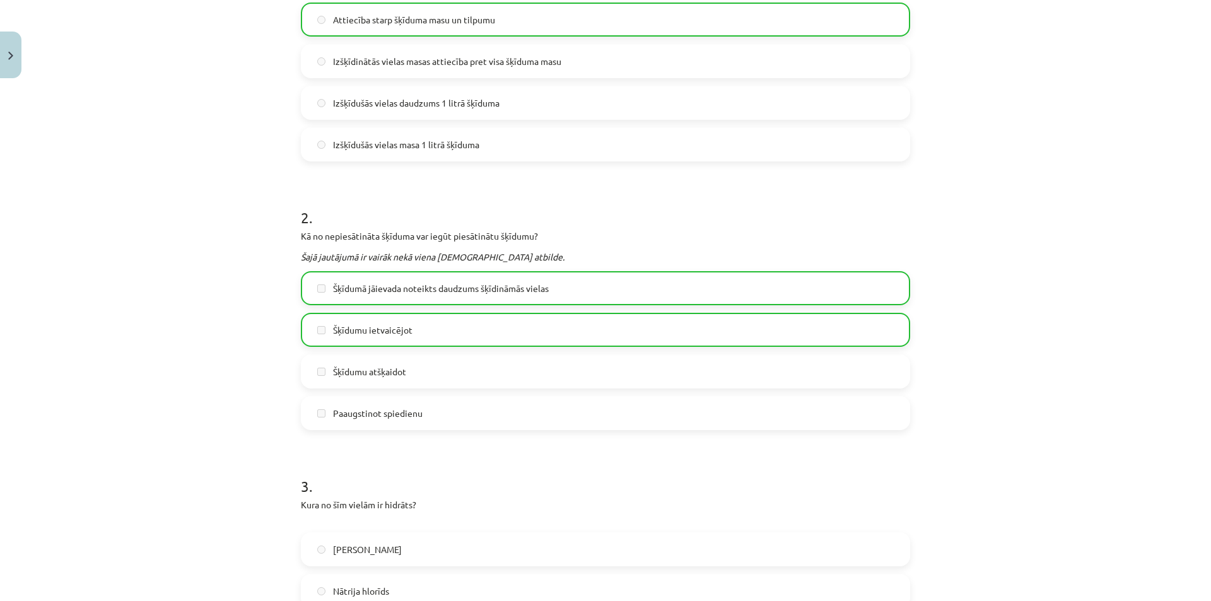
scroll to position [0, 0]
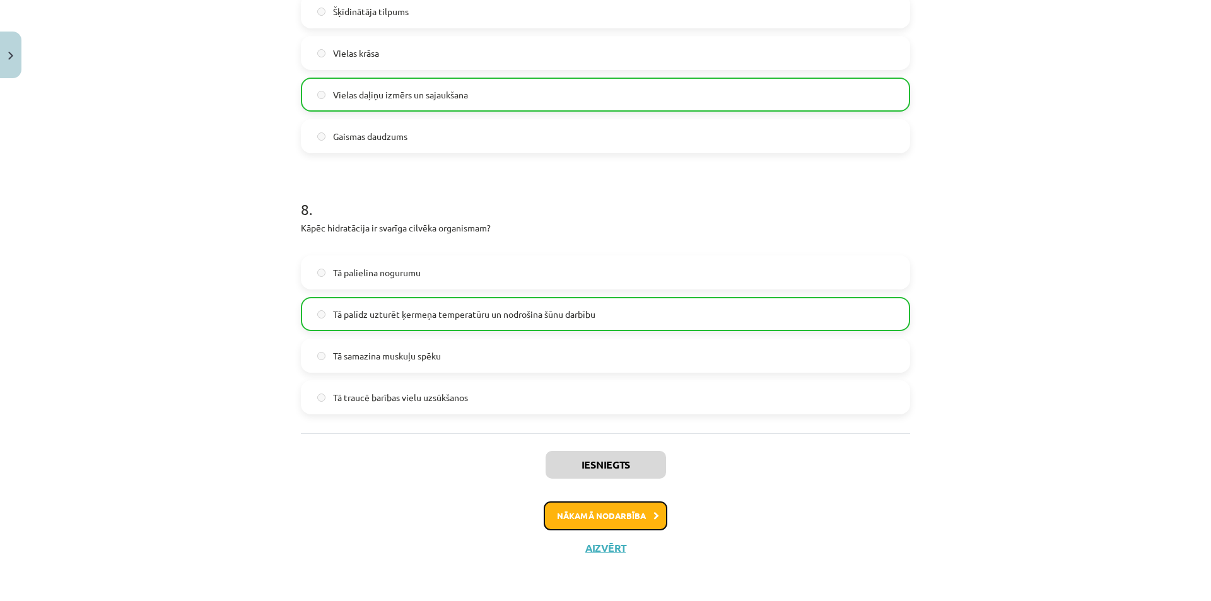
click at [586, 518] on button "Nākamā nodarbība" at bounding box center [606, 515] width 124 height 29
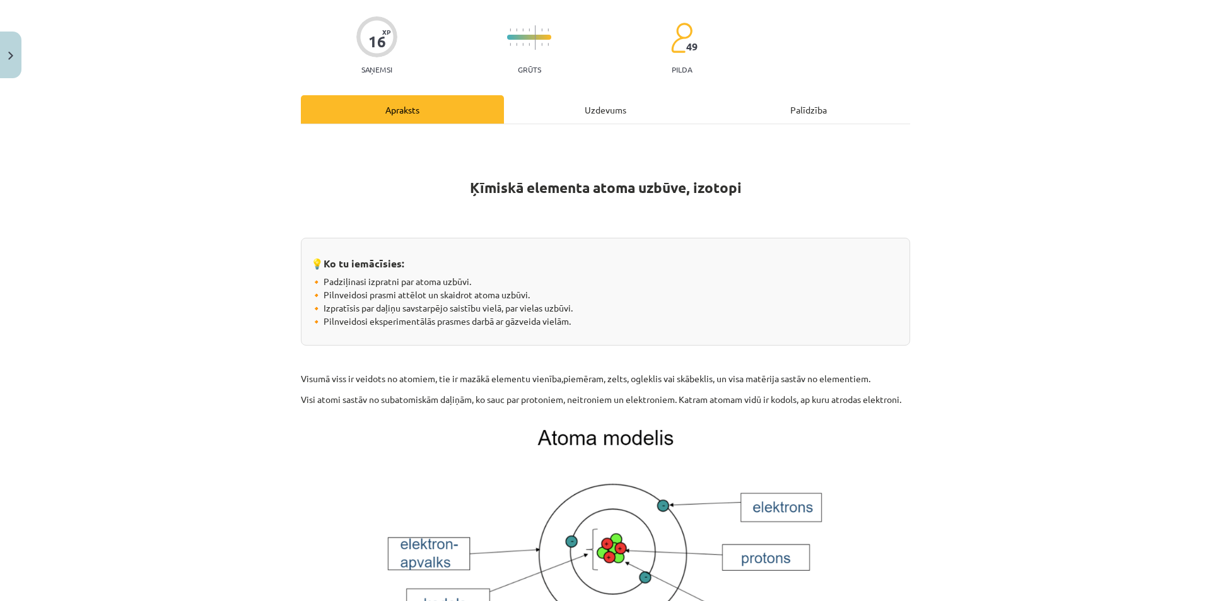
scroll to position [32, 0]
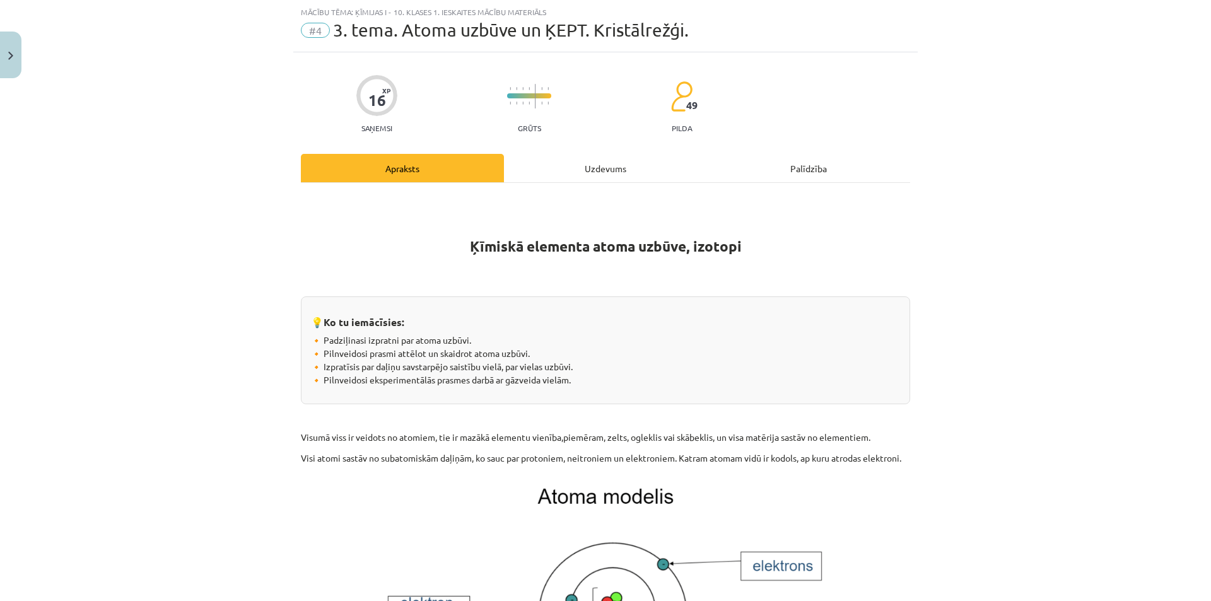
click at [570, 163] on div "Uzdevums" at bounding box center [605, 168] width 203 height 28
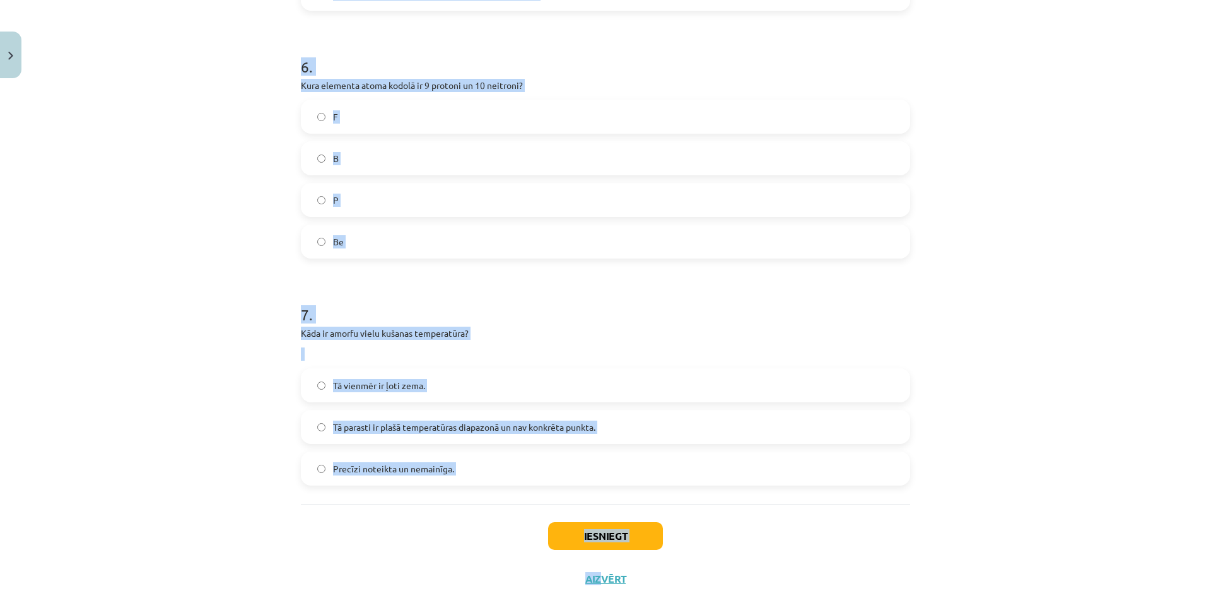
scroll to position [1449, 0]
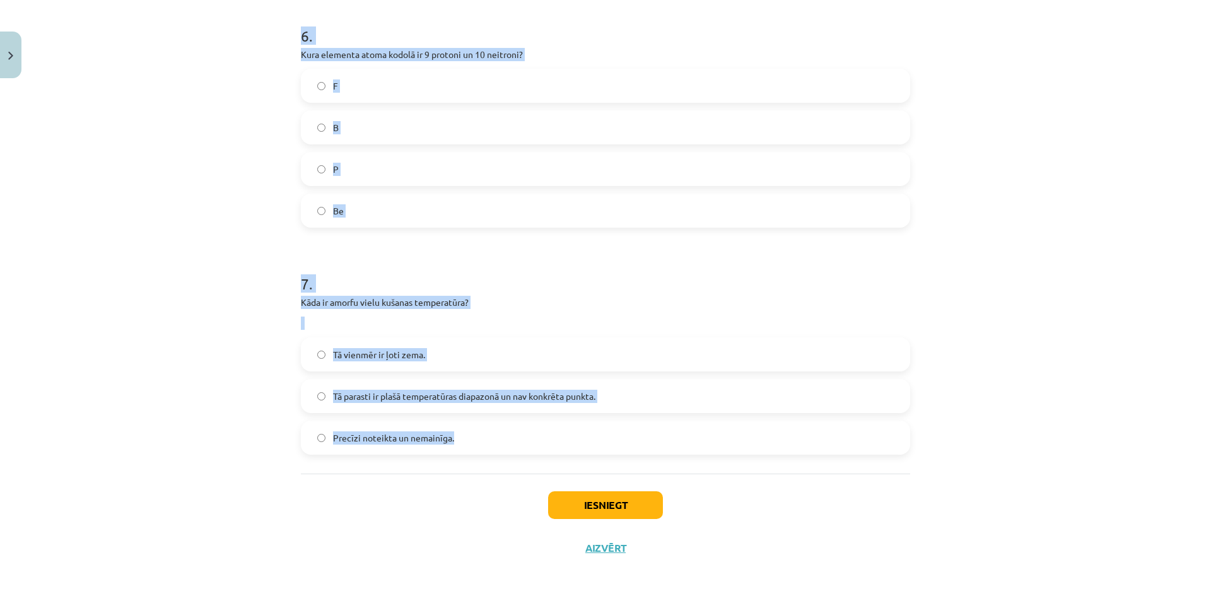
drag, startPoint x: 291, startPoint y: 254, endPoint x: 555, endPoint y: 439, distance: 322.4
copy form "3 . Lorem ipsumdol sitame consec ad elit seddoeiusmod? Temporinc utla etdolorem…"
